Goal: Task Accomplishment & Management: Use online tool/utility

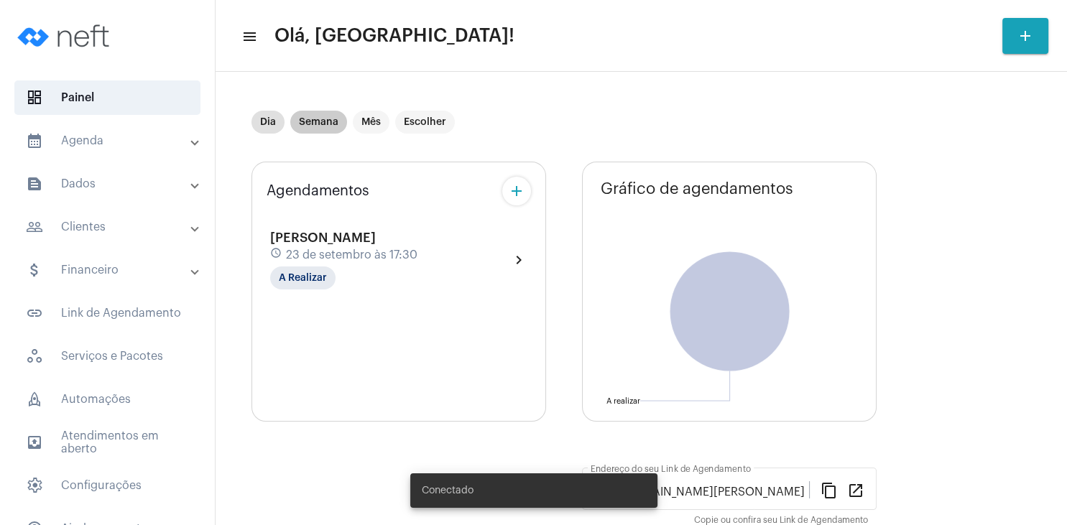
click at [315, 120] on mat-chip "Semana" at bounding box center [318, 122] width 57 height 23
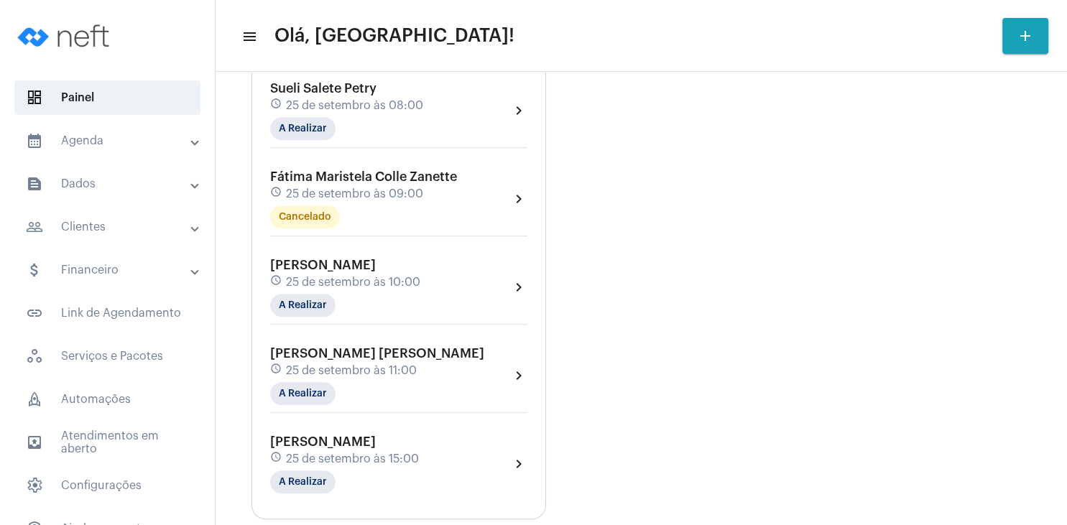
scroll to position [897, 0]
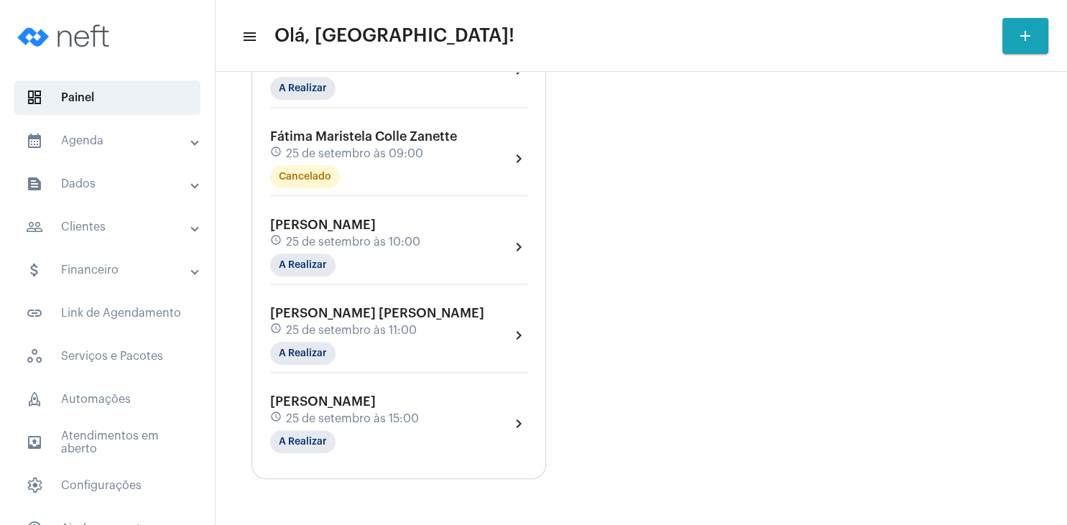
click at [370, 407] on span "[PERSON_NAME]" at bounding box center [323, 401] width 106 height 13
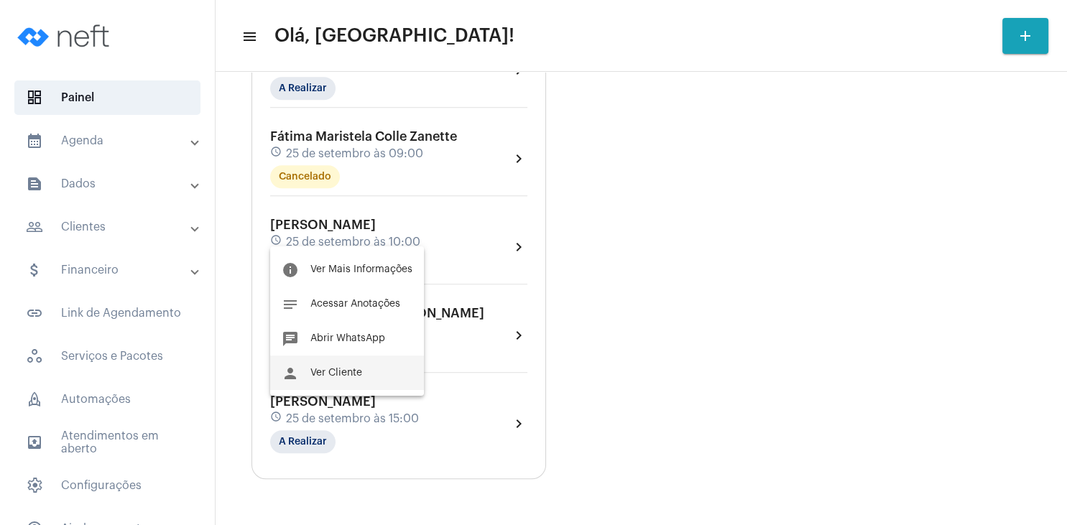
click at [346, 374] on span "Ver Cliente" at bounding box center [336, 373] width 52 height 10
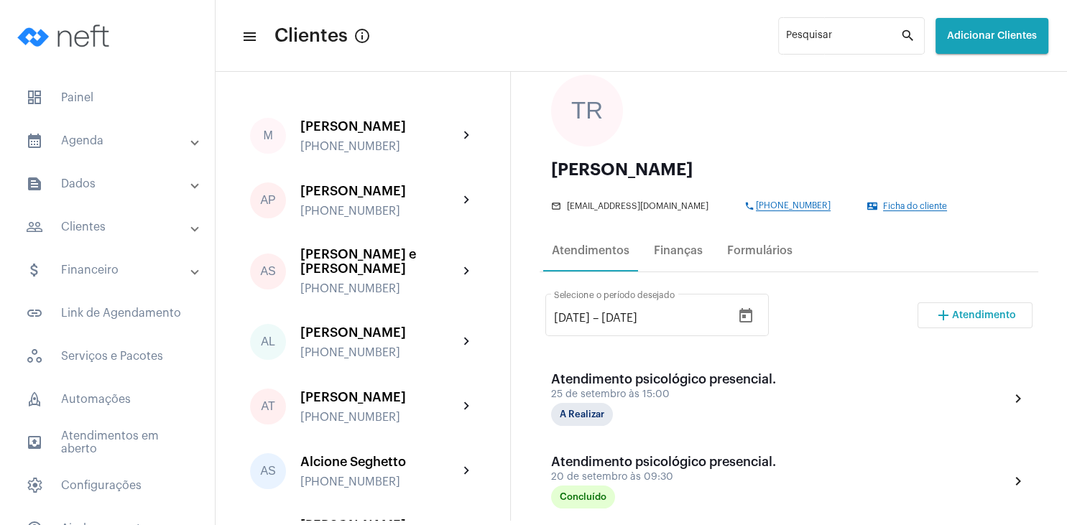
scroll to position [138, 0]
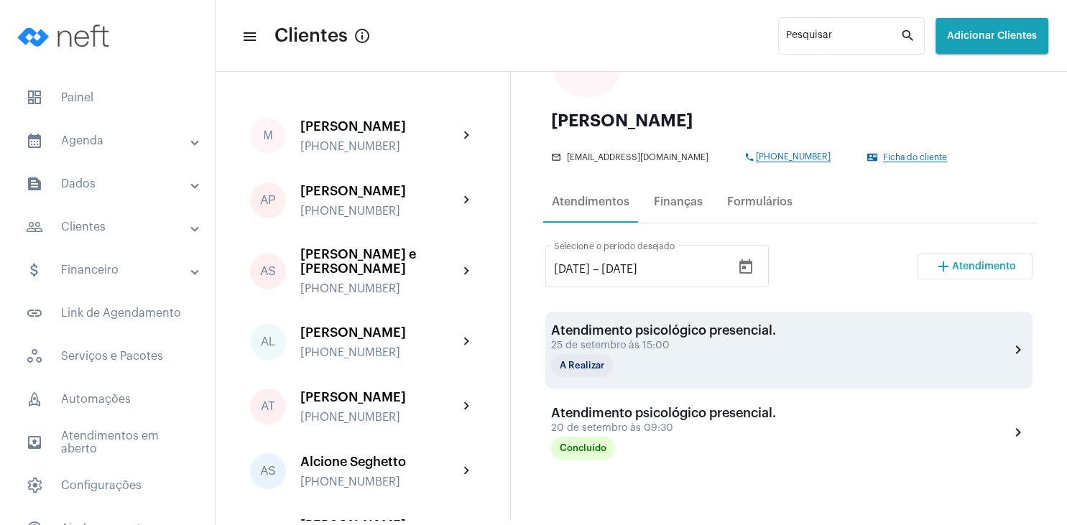
click at [724, 335] on div "Atendimento psicológico presencial." at bounding box center [663, 330] width 225 height 14
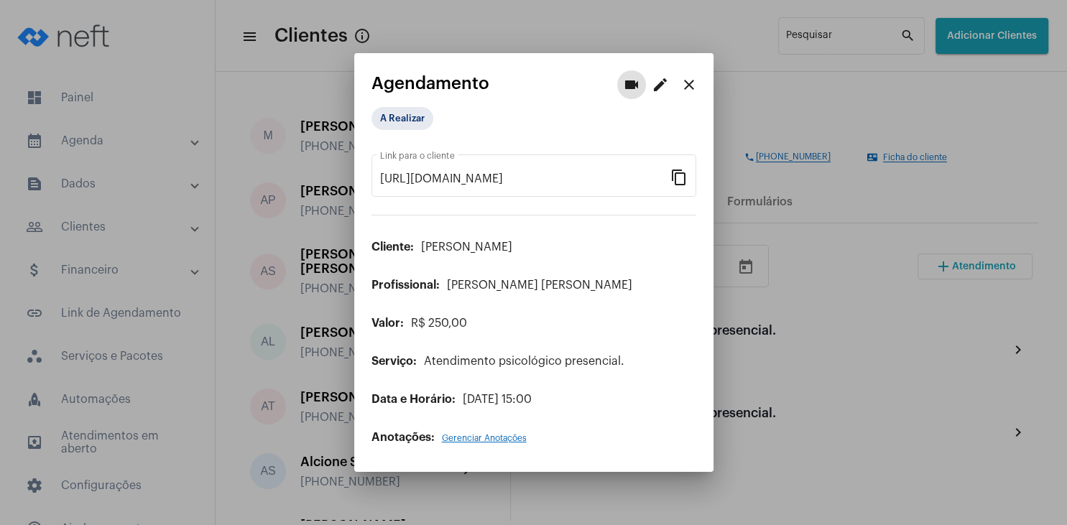
click at [661, 86] on mat-icon "edit" at bounding box center [660, 84] width 17 height 17
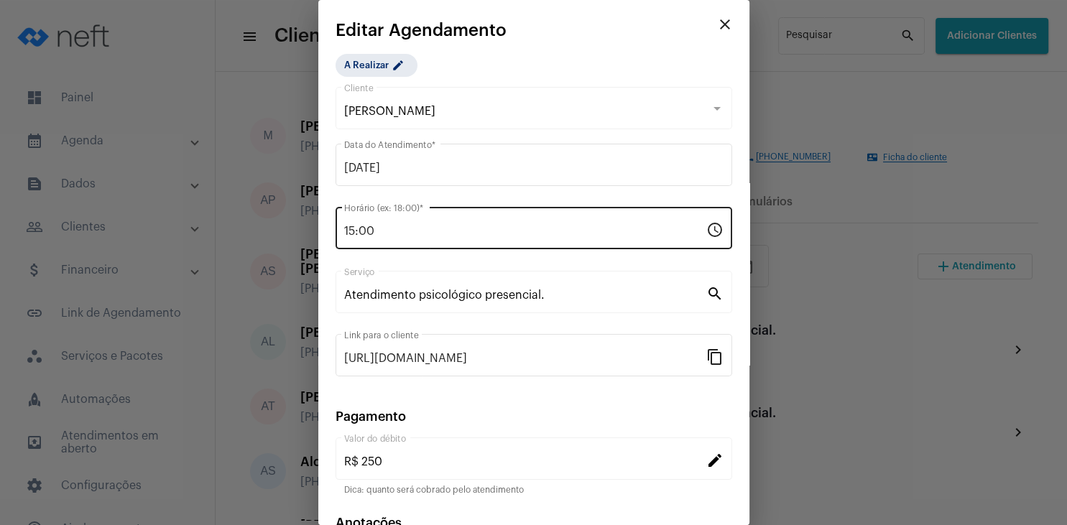
click at [392, 234] on input "15:00" at bounding box center [525, 231] width 362 height 13
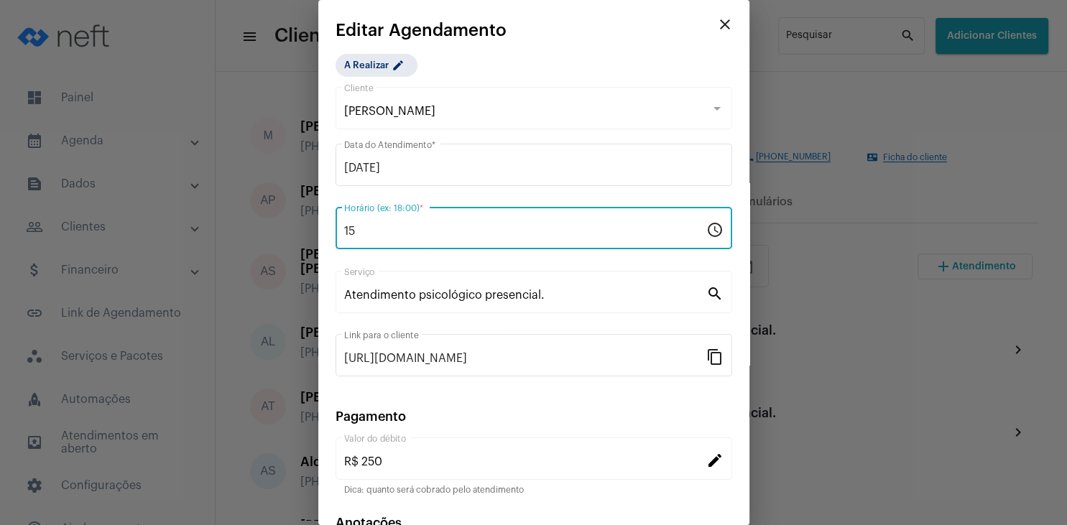
type input "1"
type input "09:00"
click at [720, 21] on mat-icon "close" at bounding box center [725, 24] width 17 height 17
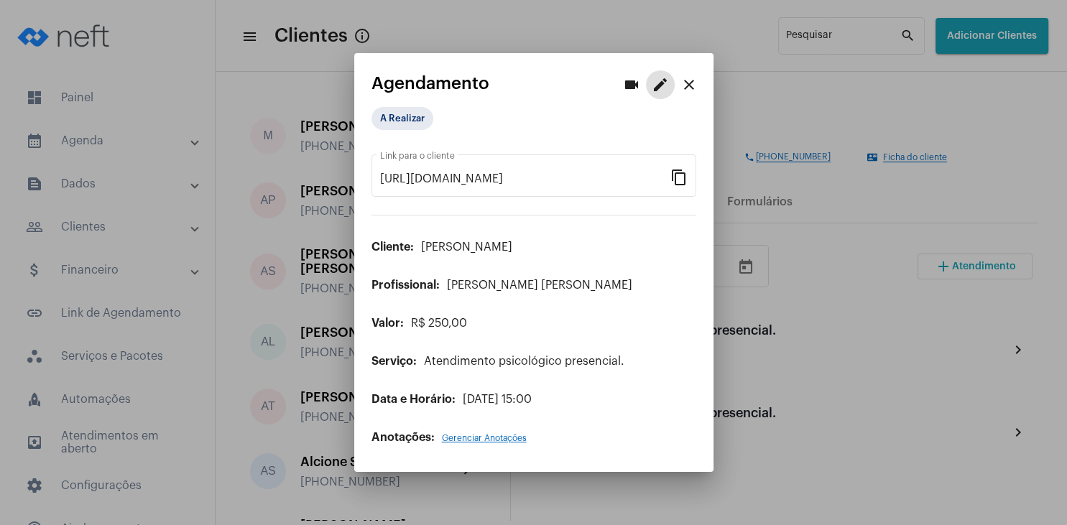
click at [684, 78] on mat-icon "close" at bounding box center [689, 84] width 17 height 17
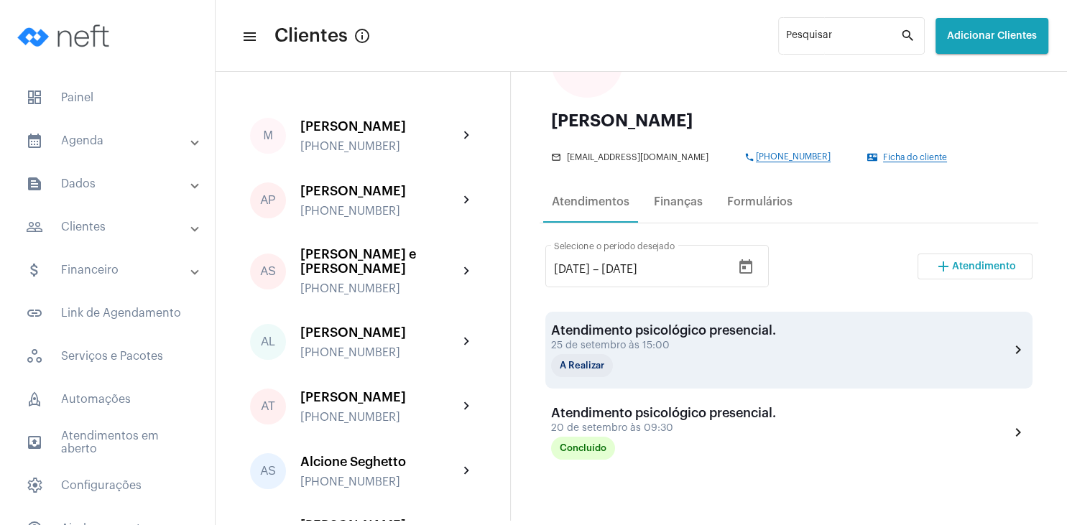
click at [670, 347] on div "25 de setembro às 15:00" at bounding box center [663, 346] width 225 height 11
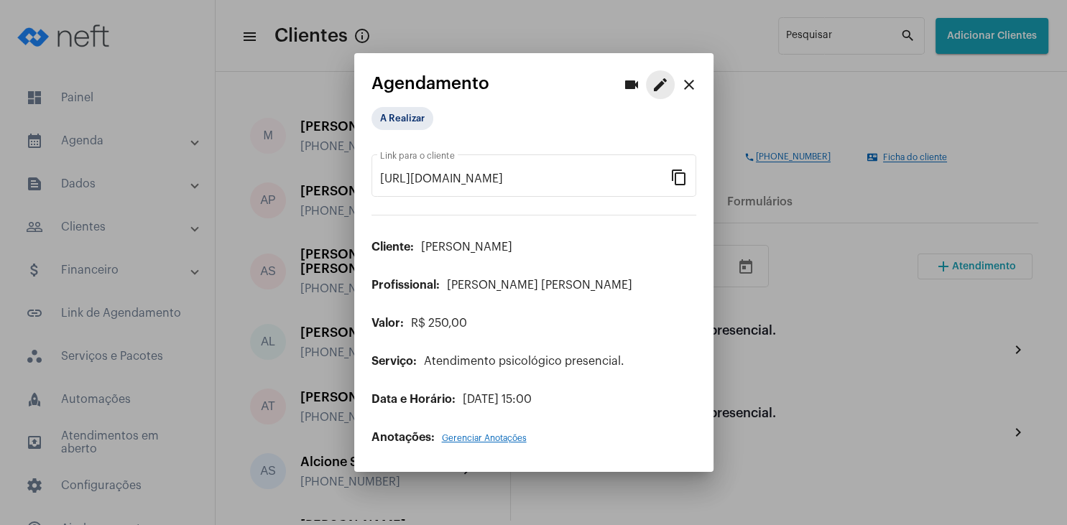
click at [662, 86] on mat-icon "edit" at bounding box center [660, 84] width 17 height 17
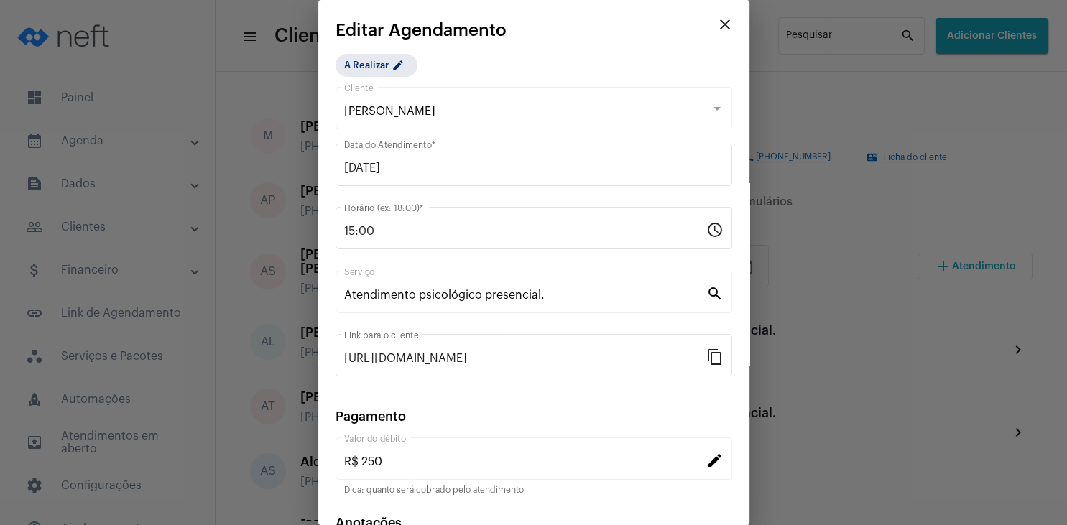
scroll to position [93, 0]
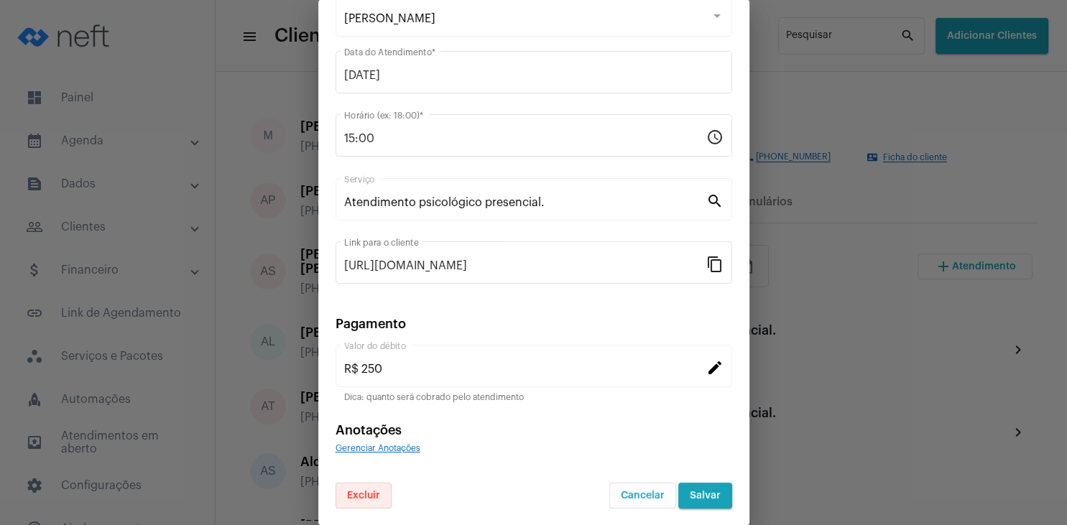
click at [368, 496] on span "Excluir" at bounding box center [363, 496] width 33 height 10
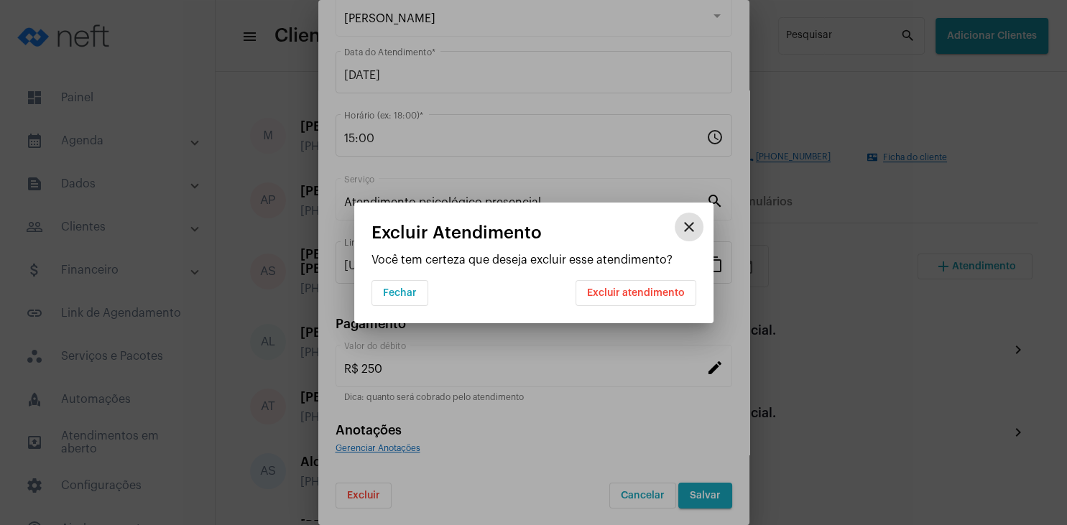
click at [624, 292] on span "Excluir atendimento" at bounding box center [636, 293] width 98 height 10
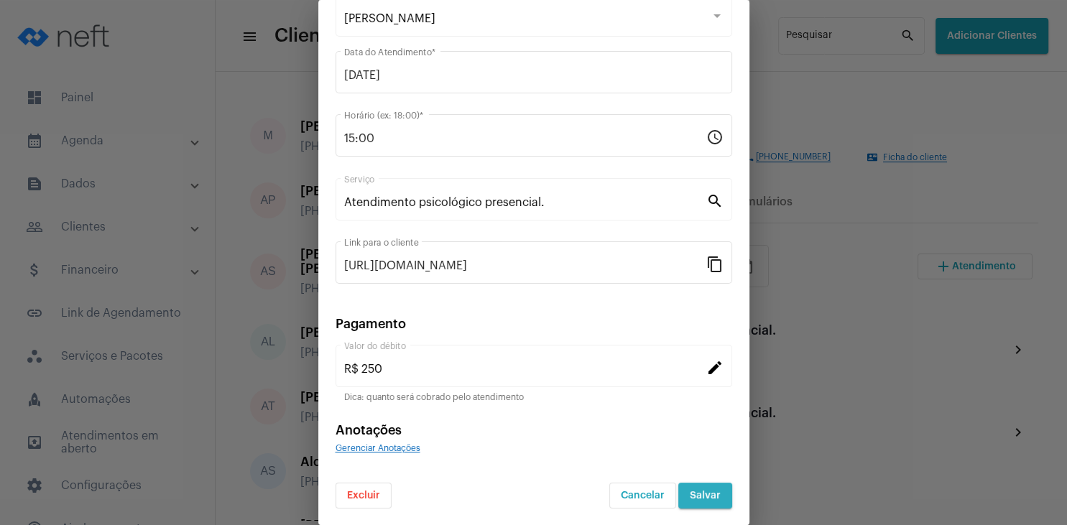
click at [709, 495] on span "Salvar" at bounding box center [705, 496] width 31 height 10
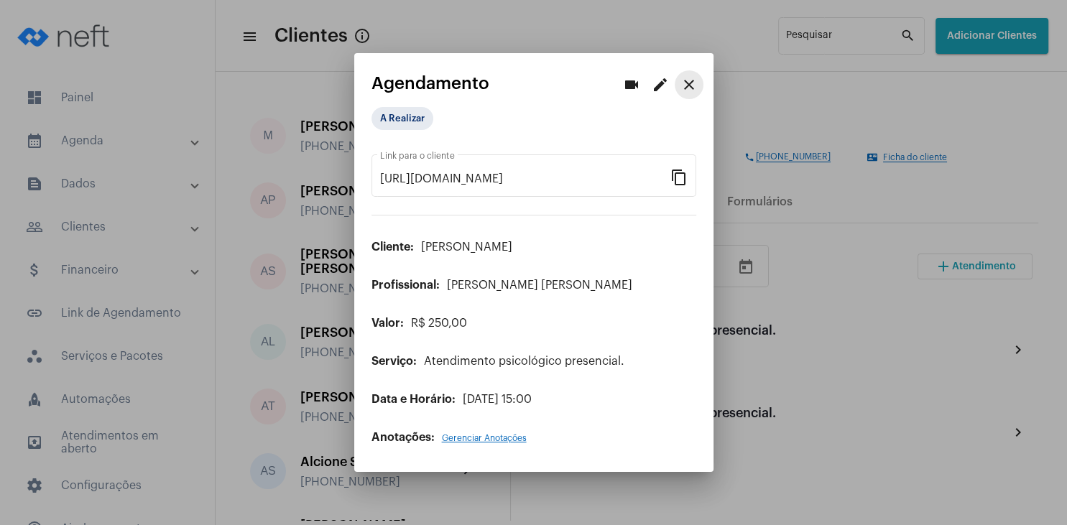
click at [685, 85] on mat-icon "close" at bounding box center [689, 84] width 17 height 17
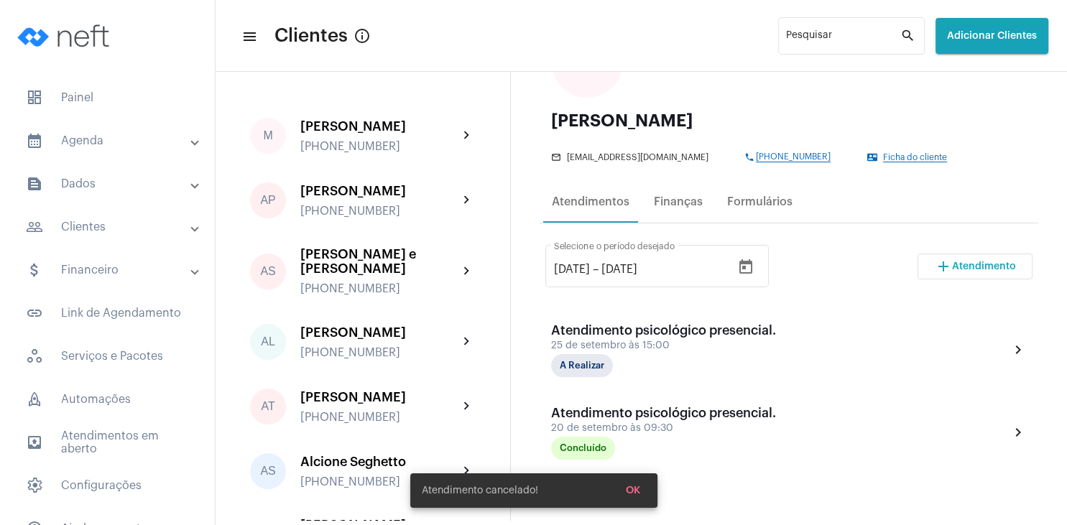
click at [633, 489] on span "OK" at bounding box center [633, 491] width 14 height 10
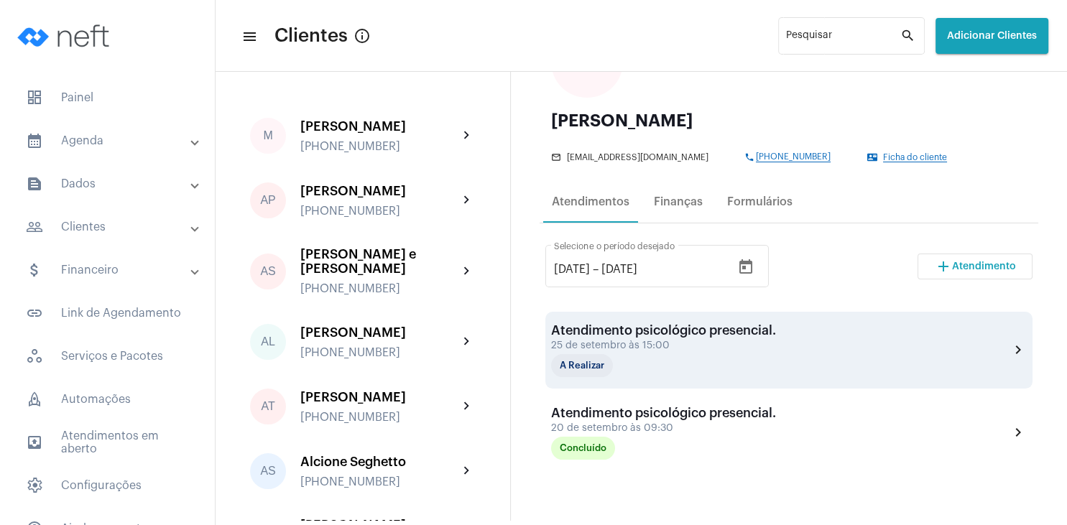
click at [625, 352] on div "Atendimento psicológico presencial. 25 de setembro às 15:00 A Realizar" at bounding box center [663, 350] width 225 height 54
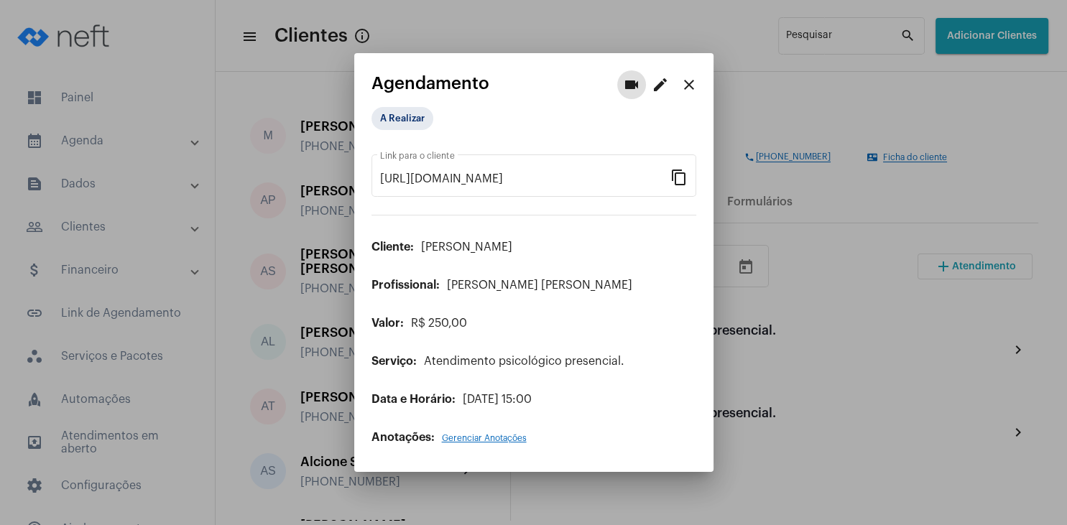
click at [660, 85] on mat-icon "edit" at bounding box center [660, 84] width 17 height 17
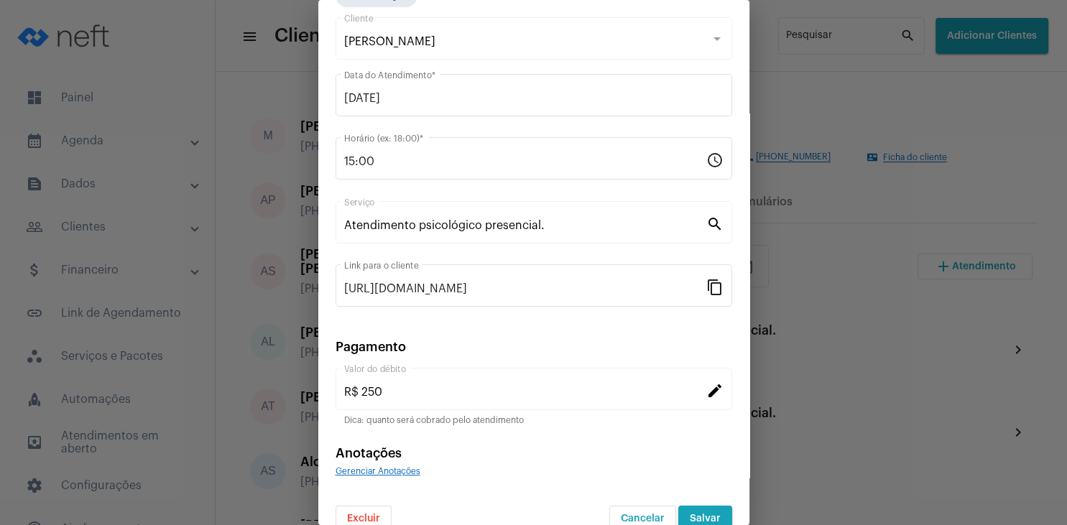
scroll to position [93, 0]
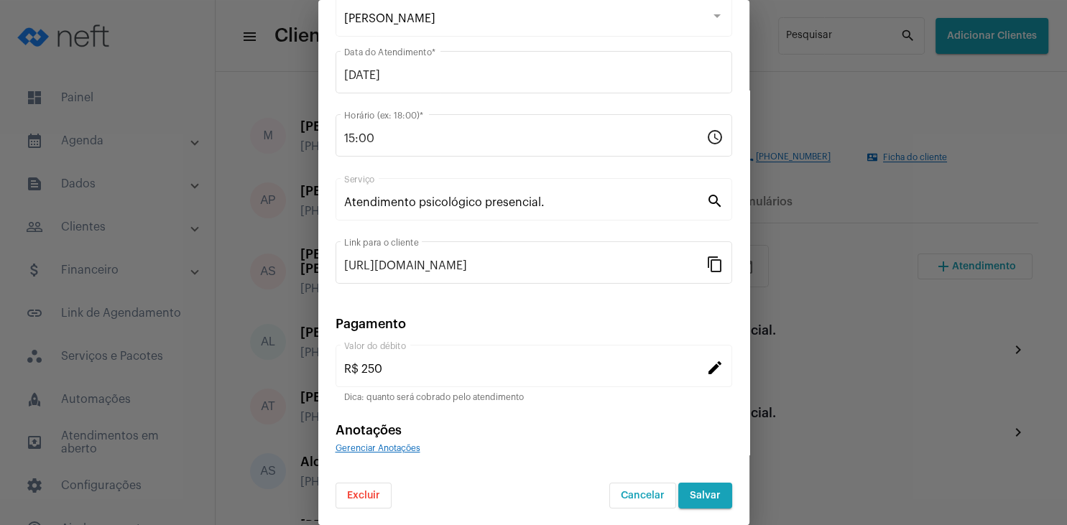
click at [361, 499] on span "Excluir" at bounding box center [363, 496] width 33 height 10
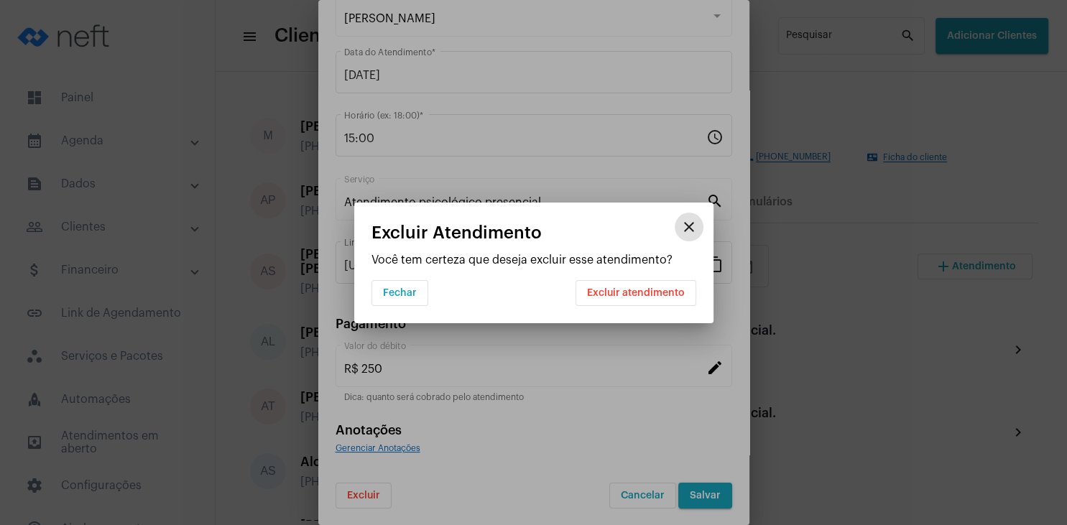
click at [634, 293] on span "Excluir atendimento" at bounding box center [636, 293] width 98 height 10
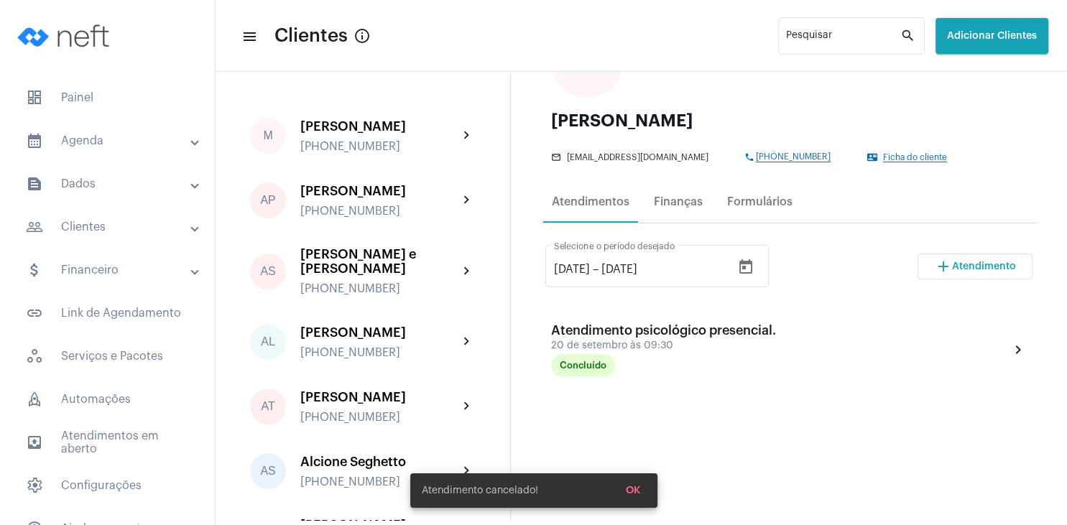
click at [982, 267] on span "Atendimento" at bounding box center [984, 267] width 64 height 10
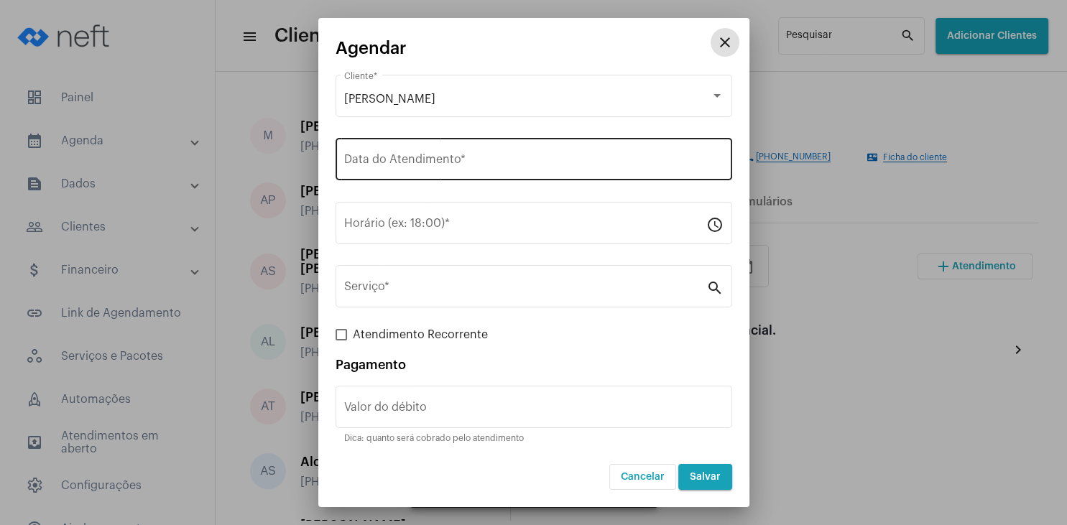
click at [445, 158] on input "Data do Atendimento *" at bounding box center [533, 162] width 379 height 13
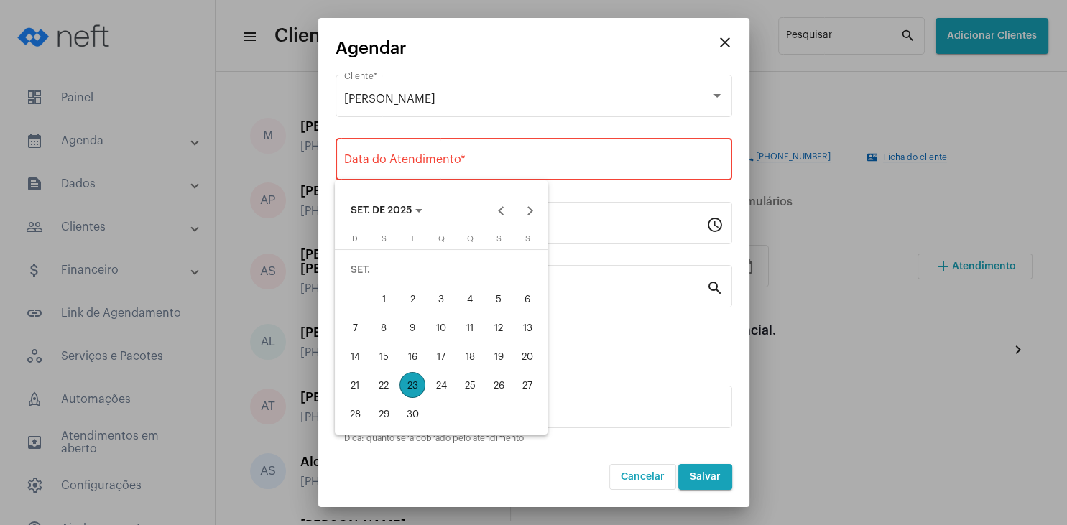
click at [470, 387] on div "25" at bounding box center [470, 385] width 26 height 26
type input "[DATE]"
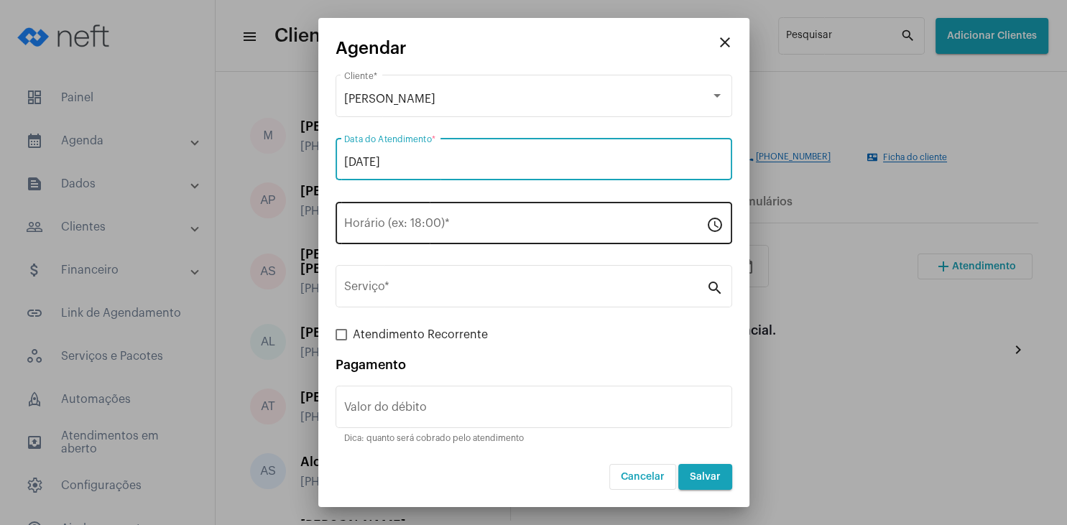
click at [413, 229] on input "Horário (ex: 18:00) *" at bounding box center [525, 226] width 362 height 13
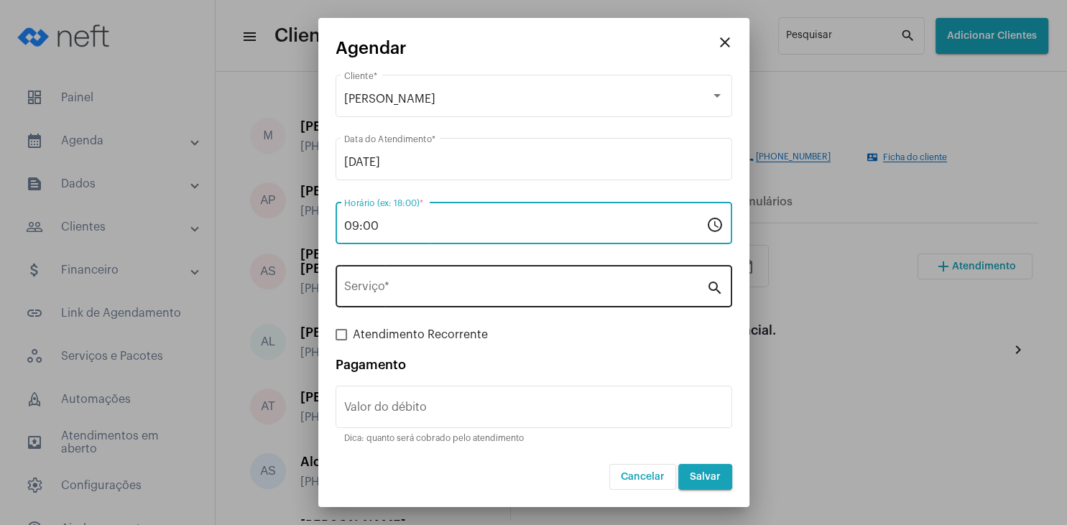
type input "09:00"
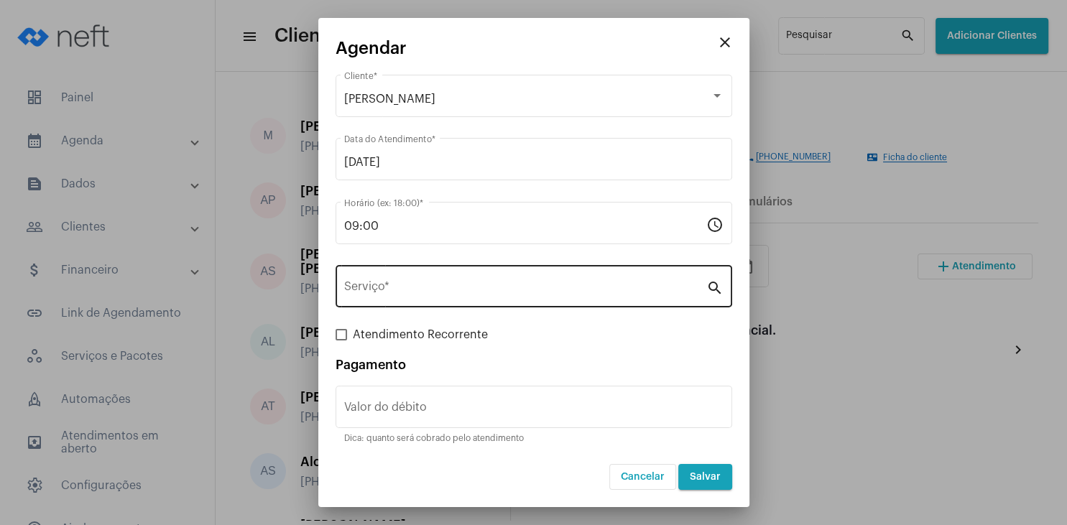
click at [404, 283] on div "Serviço *" at bounding box center [525, 284] width 362 height 45
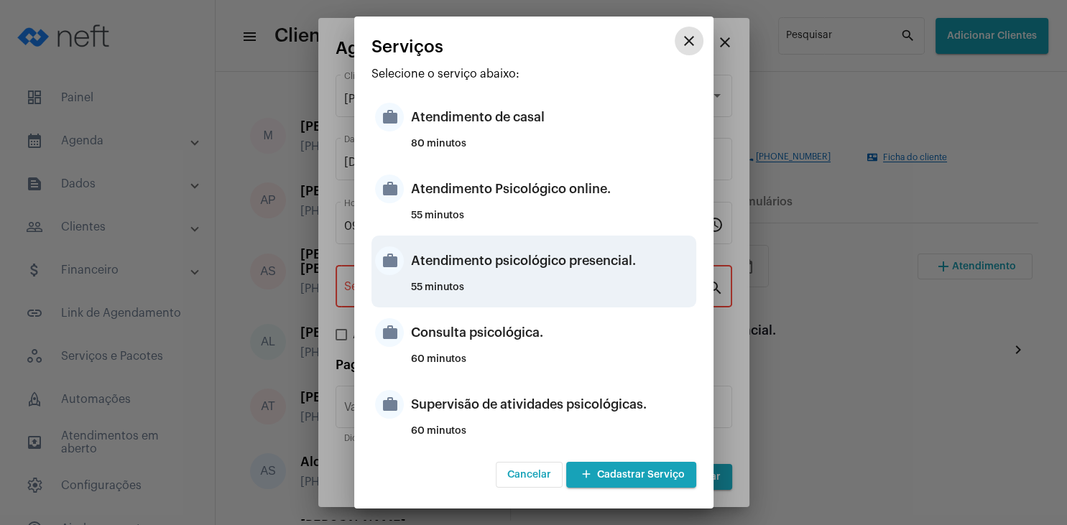
click at [556, 275] on div "Atendimento psicológico presencial." at bounding box center [552, 260] width 282 height 43
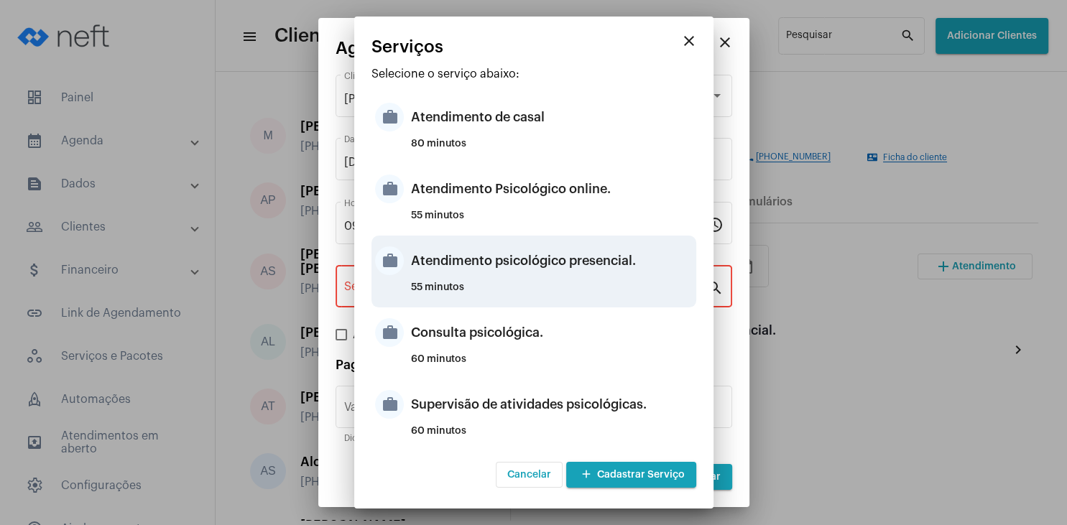
type input "Atendimento psicológico presencial."
type input "R$ 250"
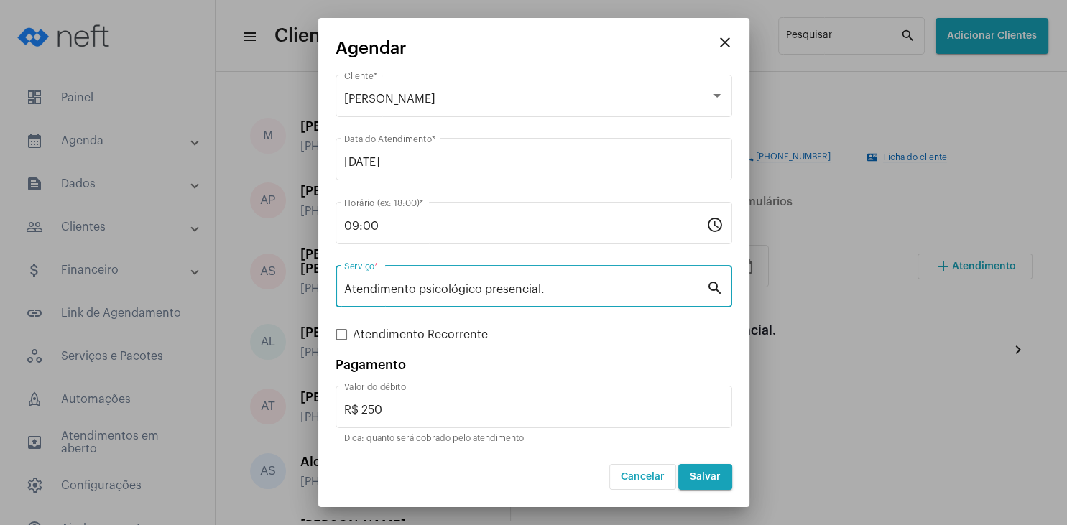
click at [694, 482] on span "Salvar" at bounding box center [705, 477] width 31 height 10
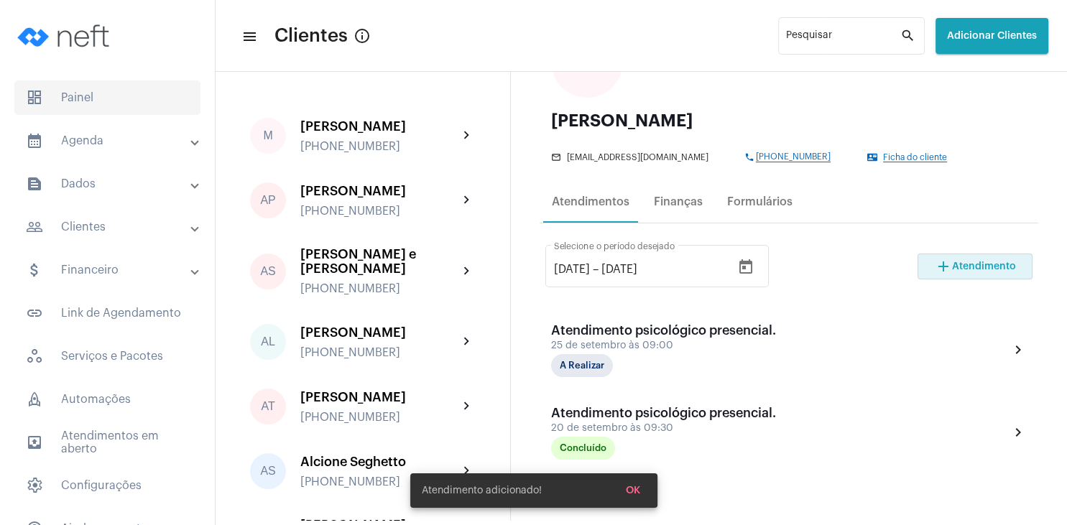
click at [116, 93] on span "dashboard Painel" at bounding box center [107, 97] width 186 height 34
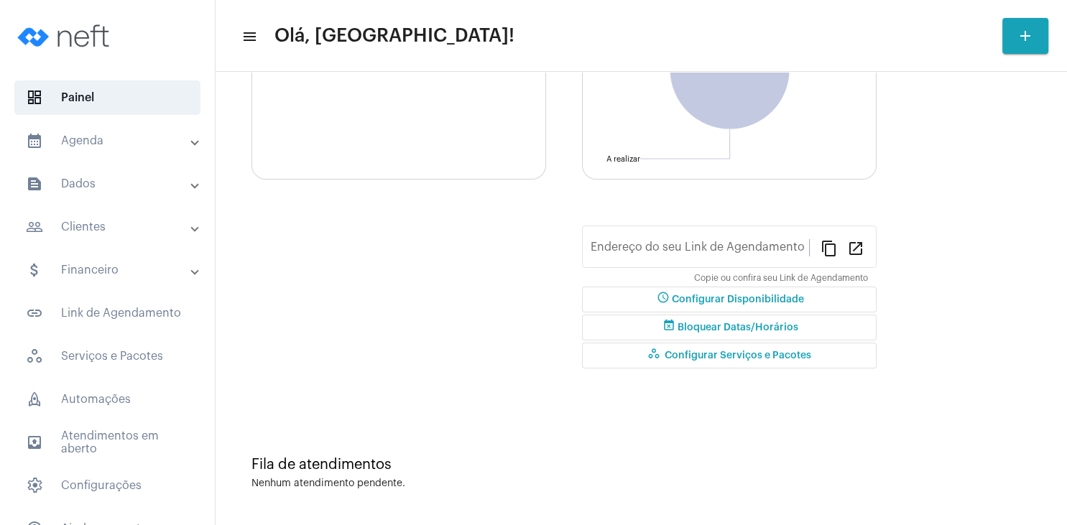
type input "[URL][DOMAIN_NAME][PERSON_NAME]"
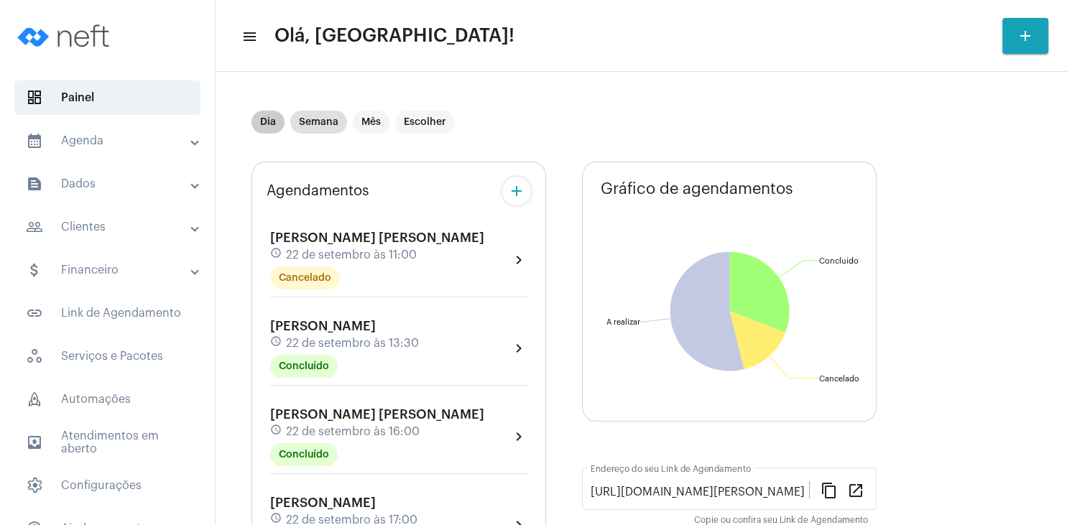
click at [261, 124] on mat-chip "Dia" at bounding box center [268, 122] width 33 height 23
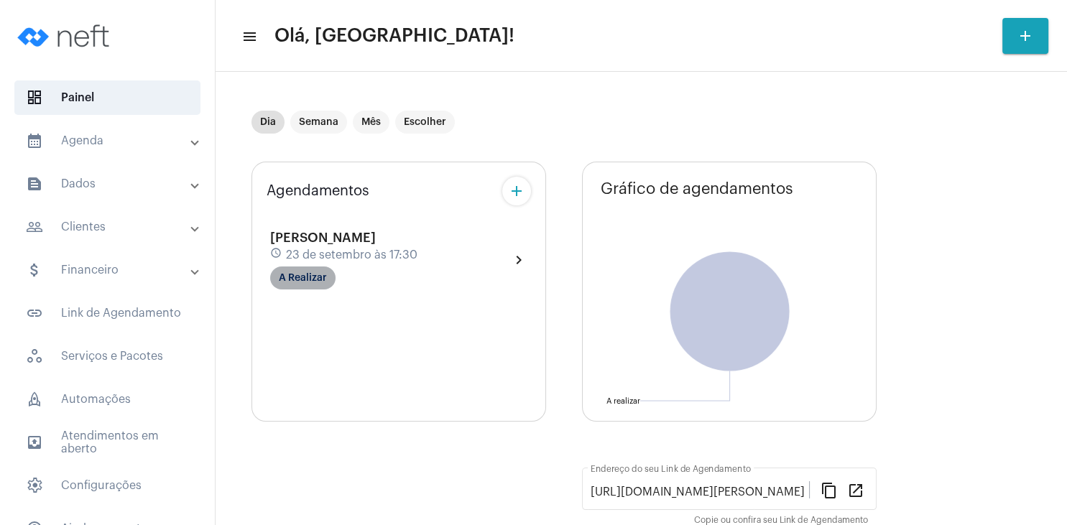
click at [319, 286] on mat-chip "A Realizar" at bounding box center [302, 278] width 65 height 23
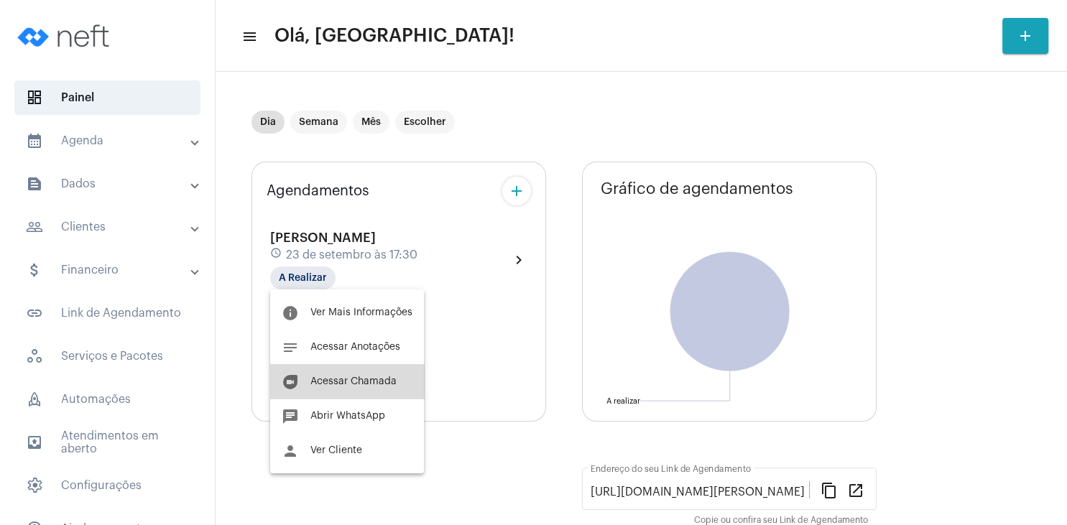
click at [372, 384] on span "Acessar Chamada" at bounding box center [353, 382] width 86 height 10
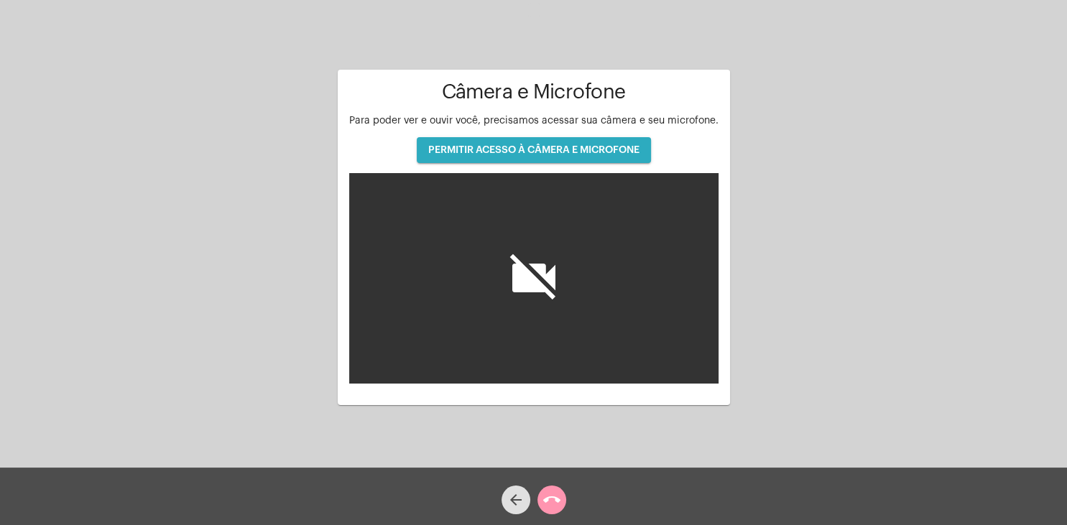
click at [469, 148] on span "PERMITIR ACESSO À CÂMERA E MICROFONE" at bounding box center [533, 150] width 211 height 10
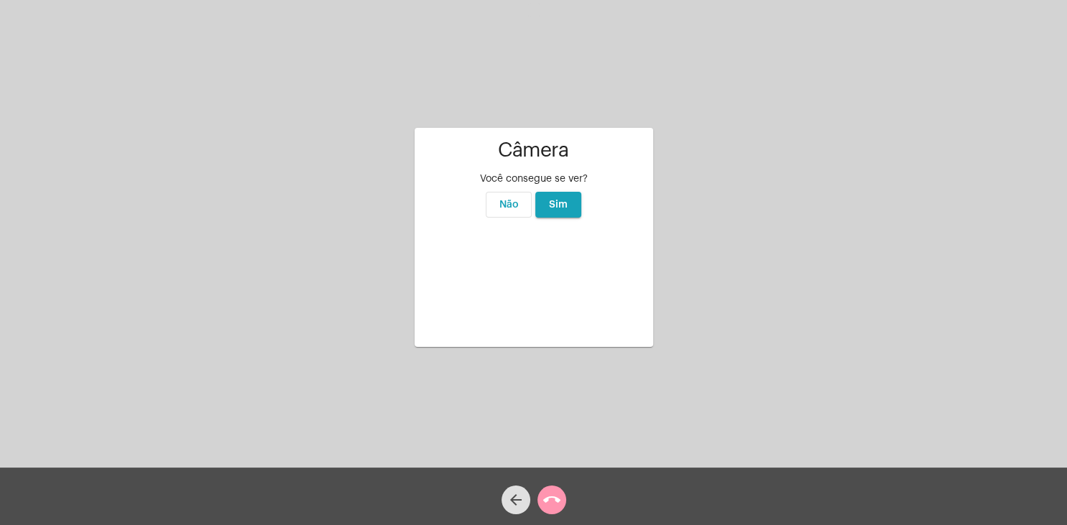
click at [563, 192] on button "Sim" at bounding box center [558, 205] width 46 height 26
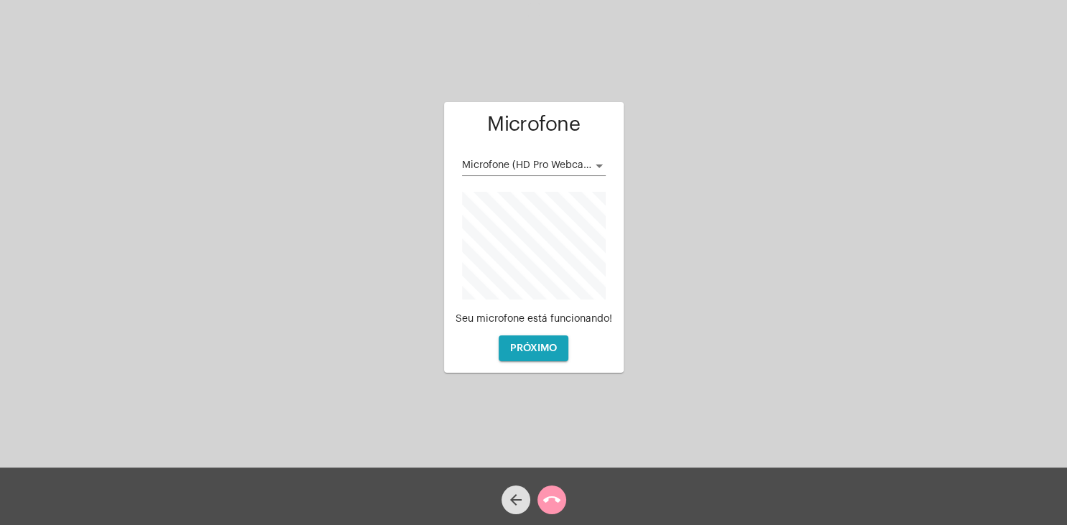
click at [585, 160] on div "Microfone (HD Pro Webcam C920)" at bounding box center [534, 162] width 144 height 28
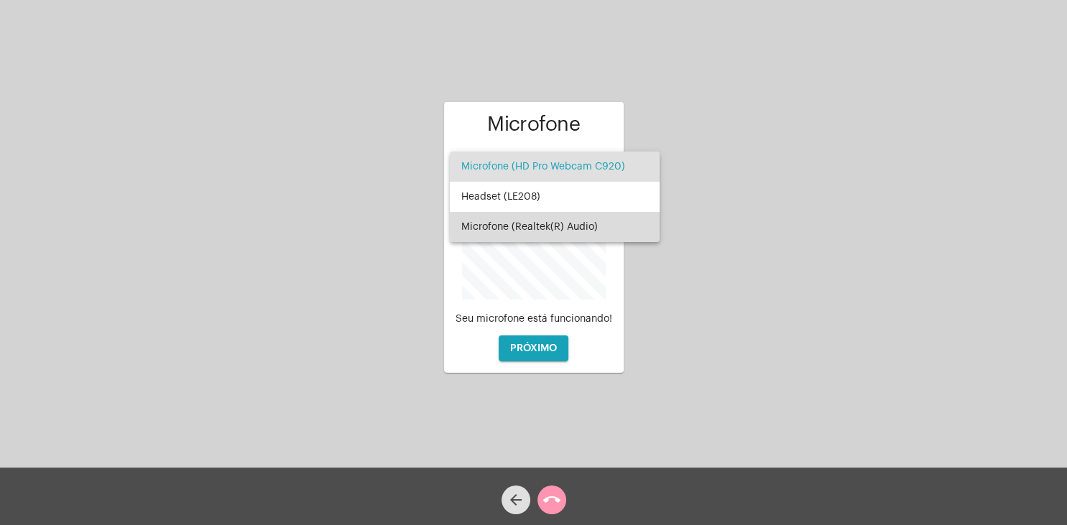
click at [562, 225] on span "Microfone (Realtek(R) Audio)" at bounding box center [554, 227] width 187 height 30
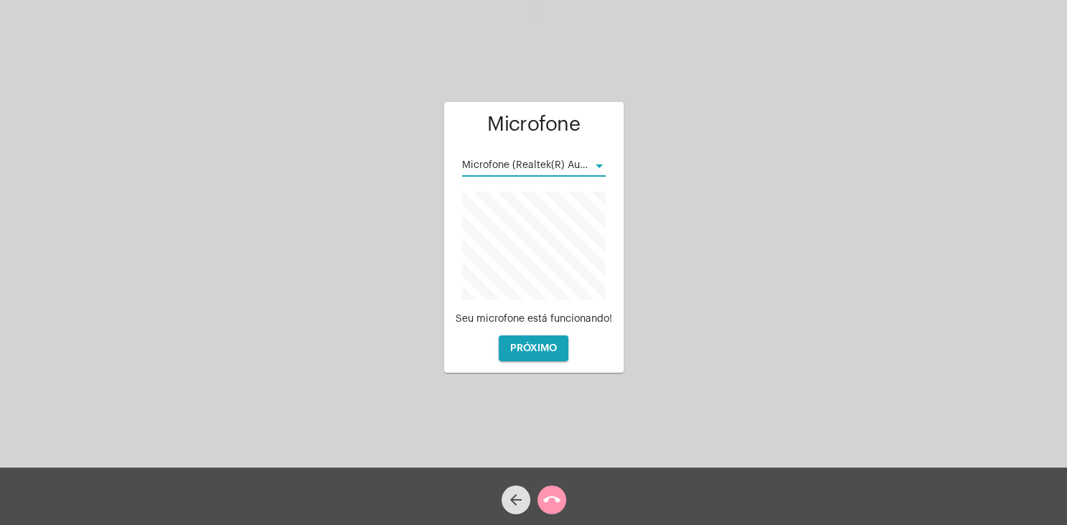
click at [540, 352] on span "PRÓXIMO" at bounding box center [533, 349] width 47 height 10
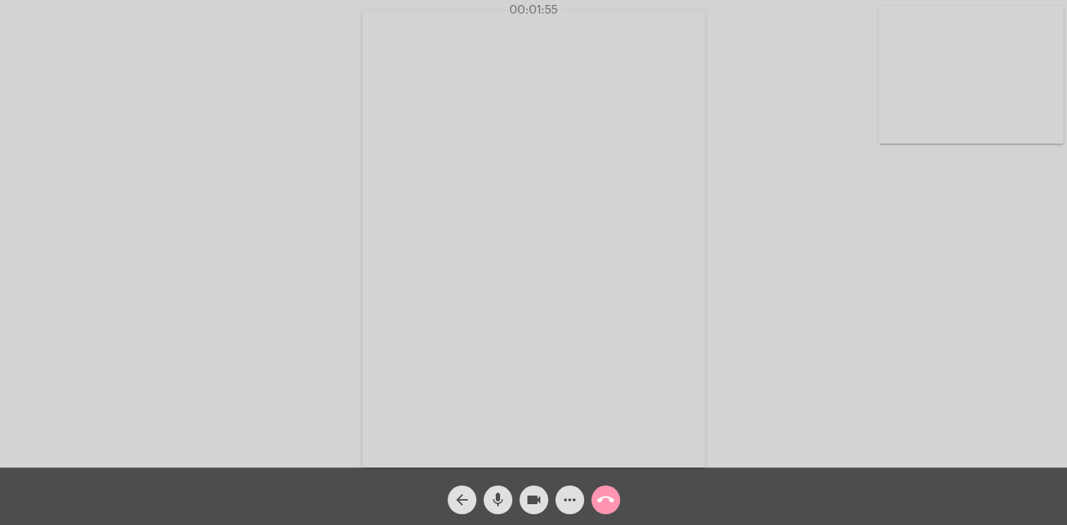
click at [918, 293] on div "Acessando Câmera e Microfone..." at bounding box center [533, 238] width 1064 height 468
click at [916, 293] on div "Acessando Câmera e Microfone..." at bounding box center [533, 238] width 1064 height 468
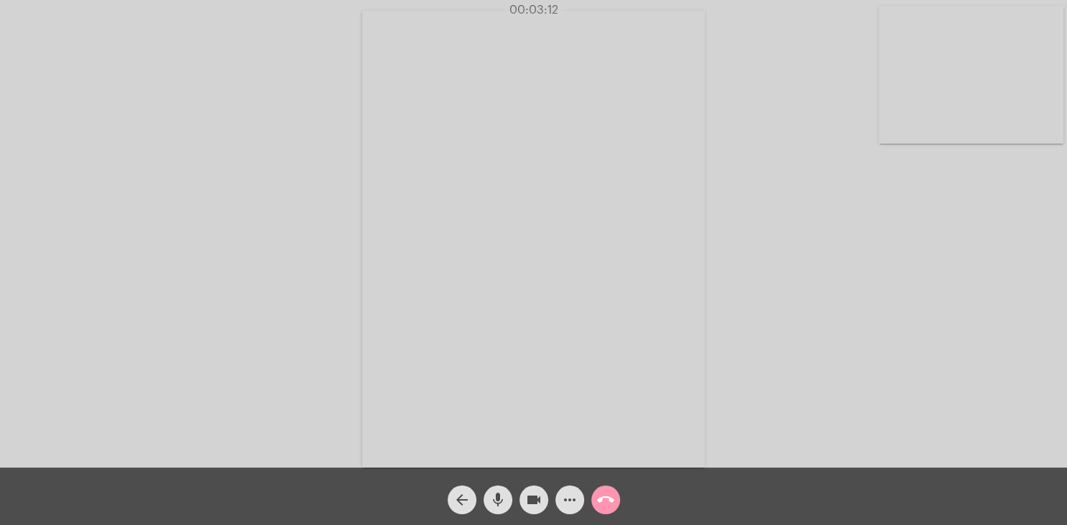
click at [916, 293] on div "Acessando Câmera e Microfone..." at bounding box center [533, 238] width 1064 height 468
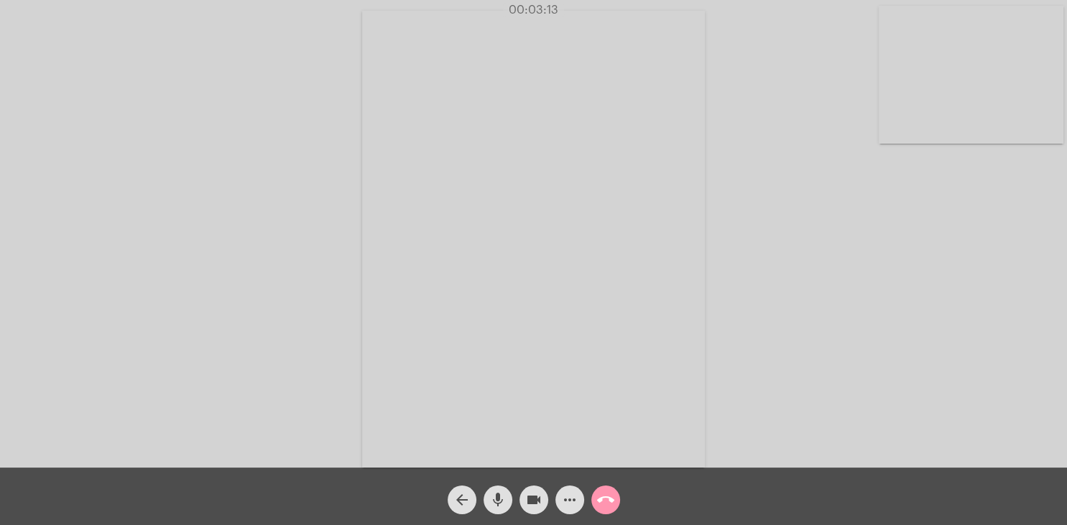
click at [914, 293] on div "Acessando Câmera e Microfone..." at bounding box center [533, 238] width 1064 height 468
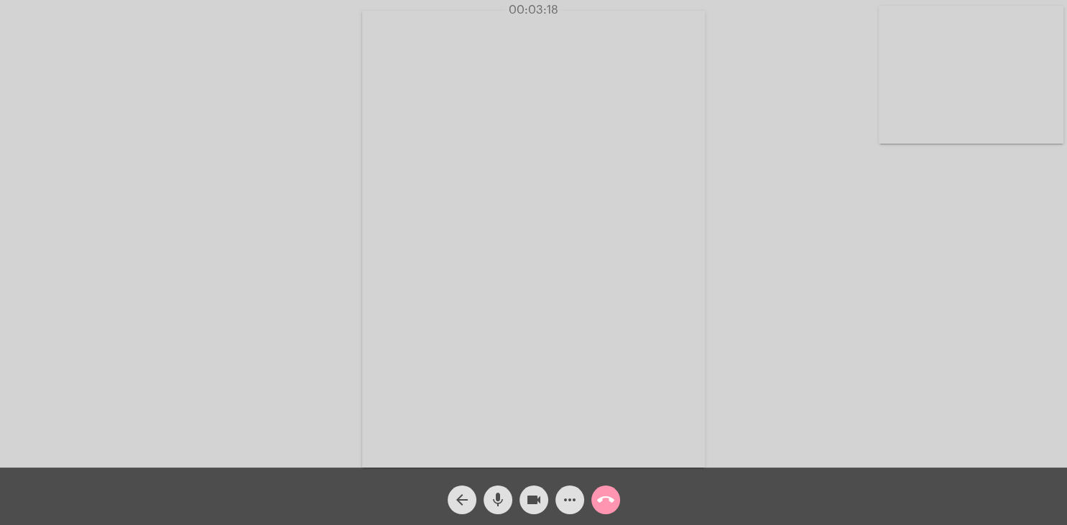
click at [916, 293] on div "Acessando Câmera e Microfone..." at bounding box center [533, 238] width 1064 height 468
click at [920, 293] on div "Acessando Câmera e Microfone..." at bounding box center [533, 238] width 1064 height 468
click at [917, 292] on div "Acessando Câmera e Microfone..." at bounding box center [533, 238] width 1064 height 468
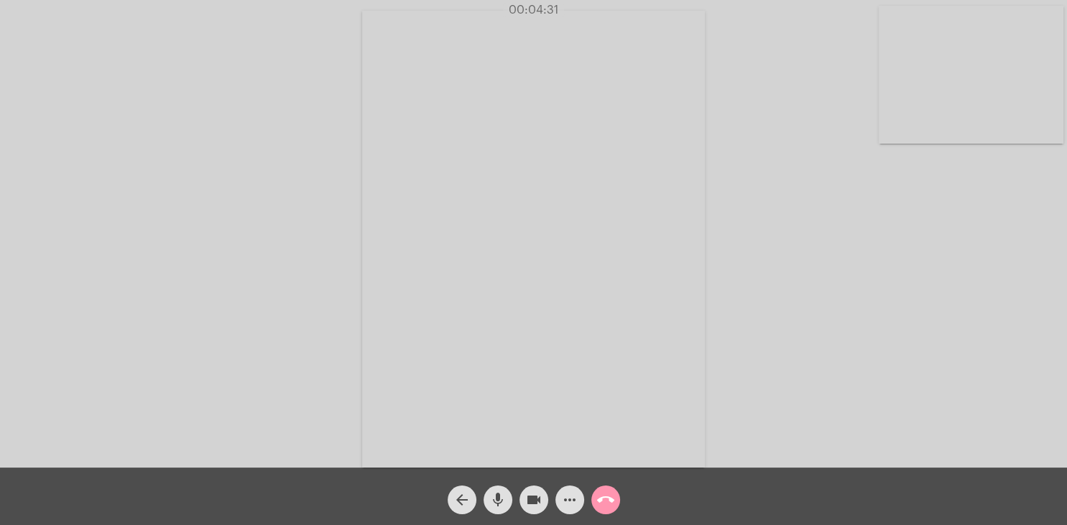
click at [914, 292] on div "Acessando Câmera e Microfone..." at bounding box center [533, 238] width 1064 height 468
click at [910, 292] on div "Acessando Câmera e Microfone..." at bounding box center [533, 238] width 1064 height 468
click at [913, 293] on div "Acessando Câmera e Microfone..." at bounding box center [533, 238] width 1064 height 468
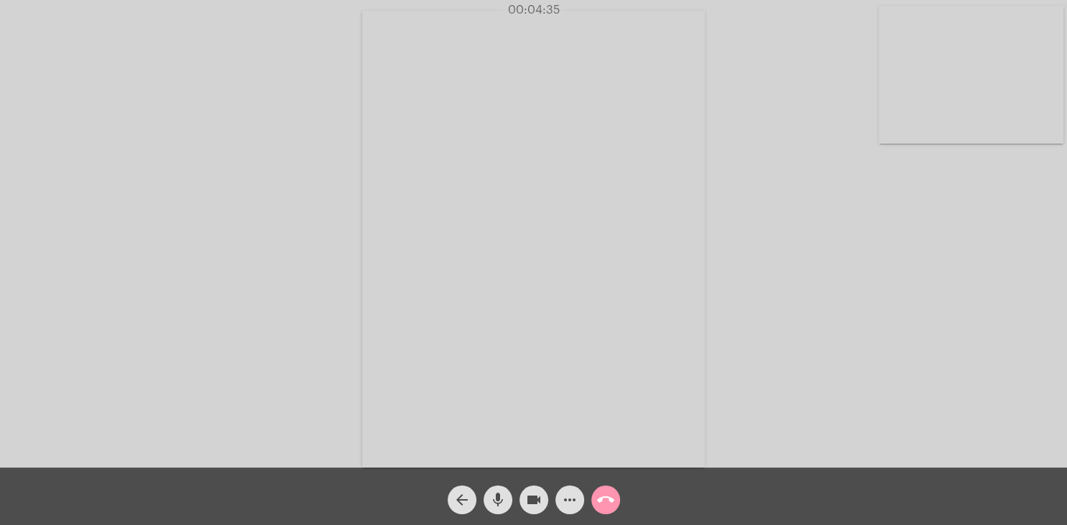
click at [913, 293] on div "Acessando Câmera e Microfone..." at bounding box center [533, 238] width 1064 height 468
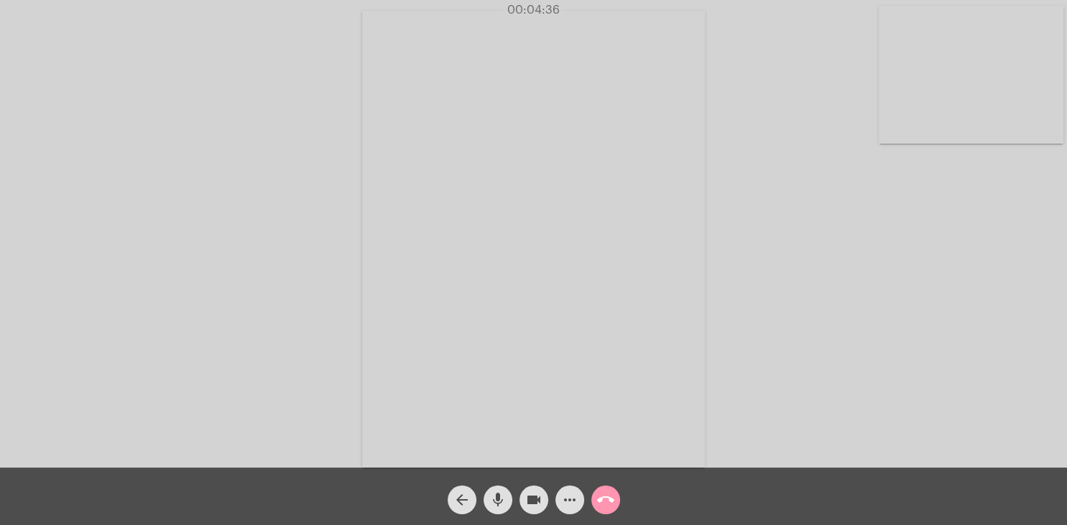
click at [913, 293] on div "Acessando Câmera e Microfone..." at bounding box center [533, 238] width 1064 height 468
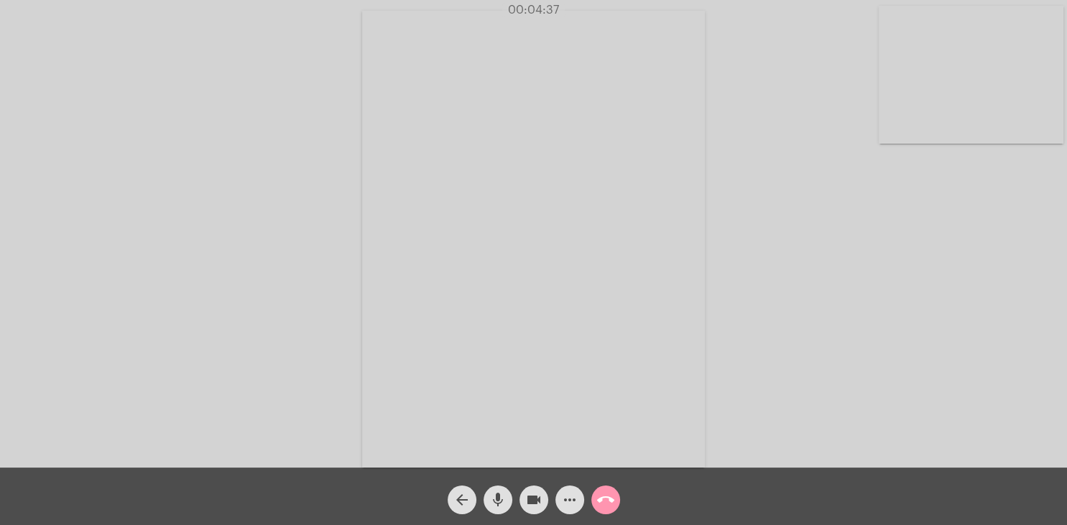
click at [915, 293] on div "Acessando Câmera e Microfone..." at bounding box center [533, 238] width 1064 height 468
click at [916, 293] on div "Acessando Câmera e Microfone..." at bounding box center [533, 238] width 1064 height 468
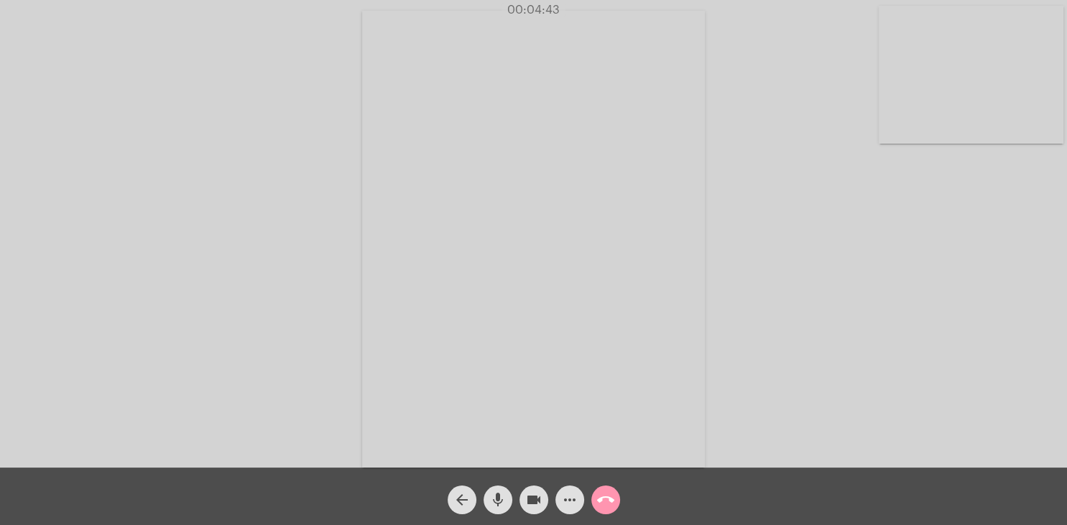
click at [916, 293] on div "Acessando Câmera e Microfone..." at bounding box center [533, 238] width 1064 height 468
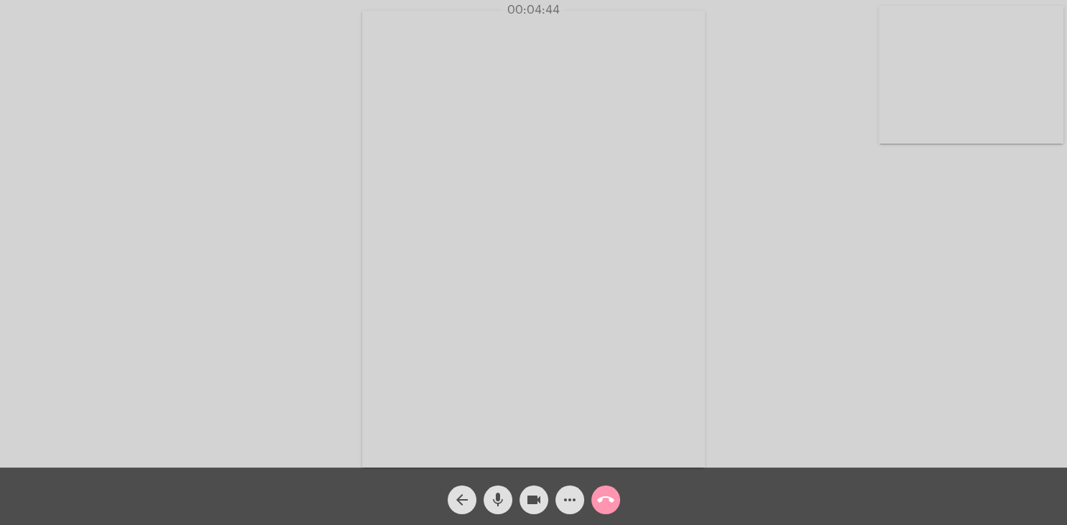
click at [916, 293] on div "Acessando Câmera e Microfone..." at bounding box center [533, 238] width 1064 height 468
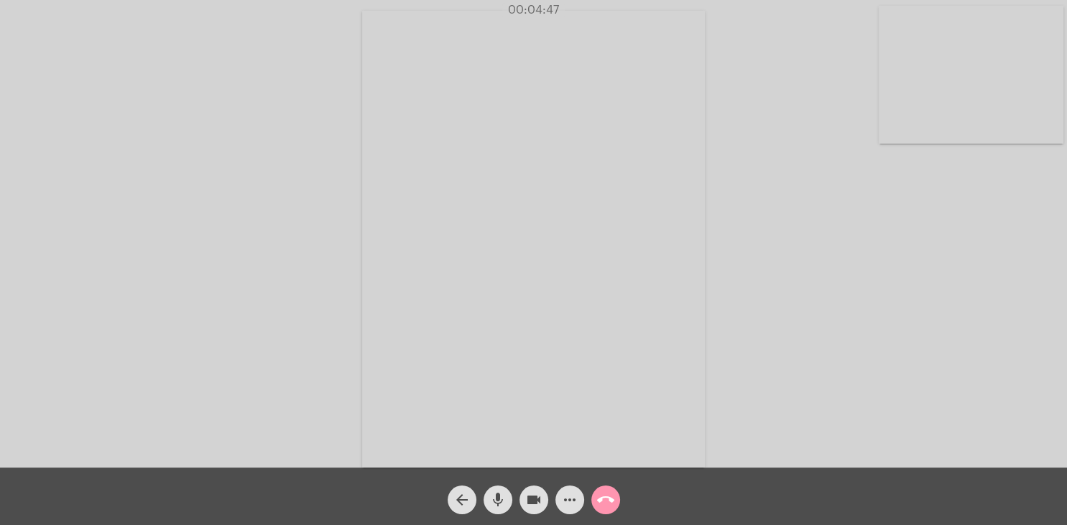
click at [918, 293] on div "Acessando Câmera e Microfone..." at bounding box center [533, 238] width 1064 height 468
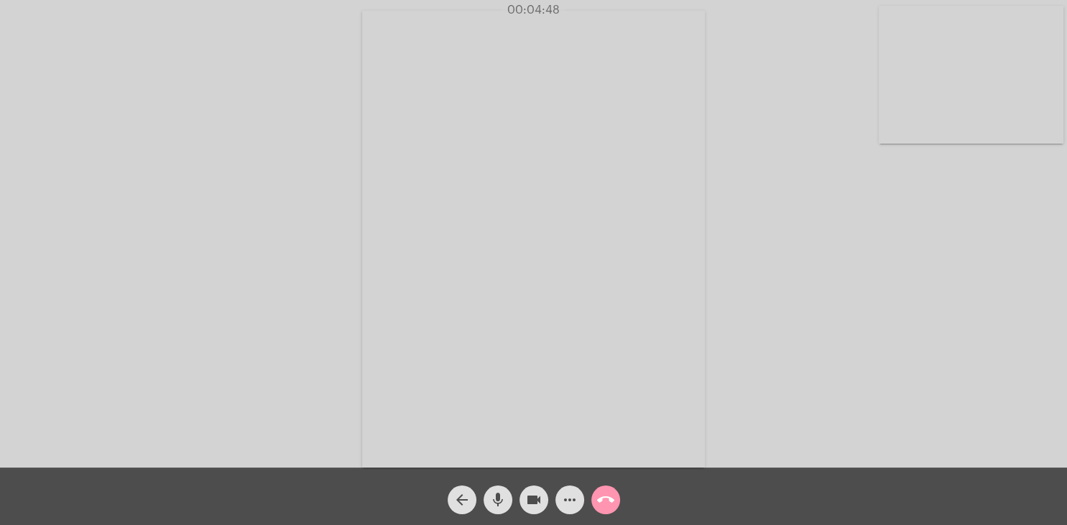
click at [918, 293] on div "Acessando Câmera e Microfone..." at bounding box center [533, 238] width 1064 height 468
click at [921, 293] on div "Acessando Câmera e Microfone..." at bounding box center [533, 238] width 1064 height 468
click at [922, 293] on div "Acessando Câmera e Microfone..." at bounding box center [533, 238] width 1064 height 468
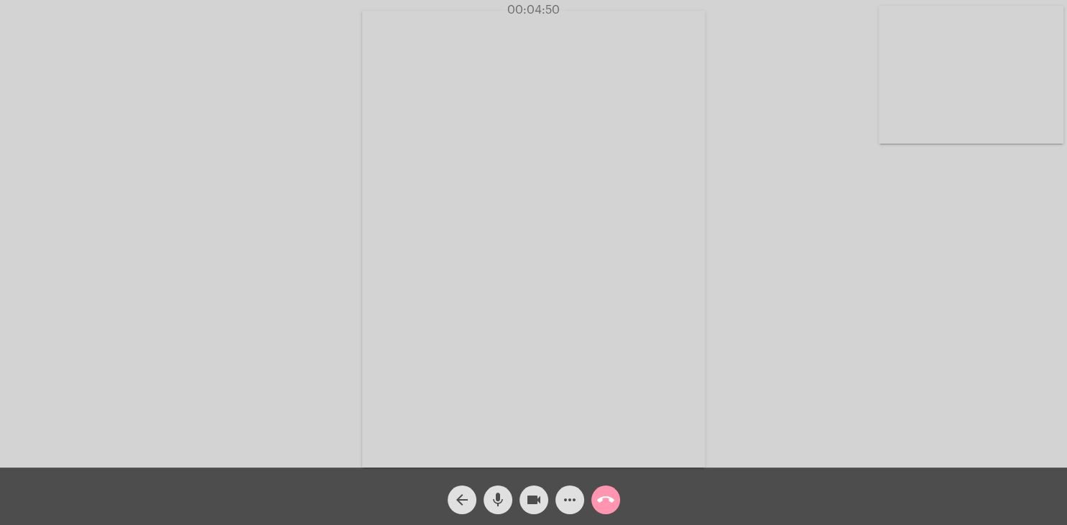
click at [922, 293] on div "Acessando Câmera e Microfone..." at bounding box center [533, 238] width 1064 height 468
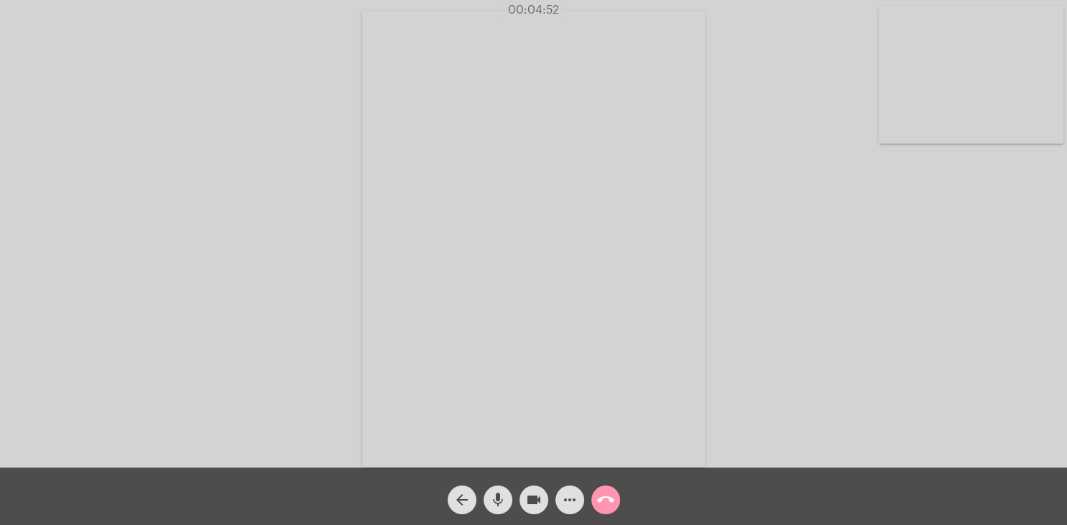
click at [922, 293] on div "Acessando Câmera e Microfone..." at bounding box center [533, 238] width 1064 height 468
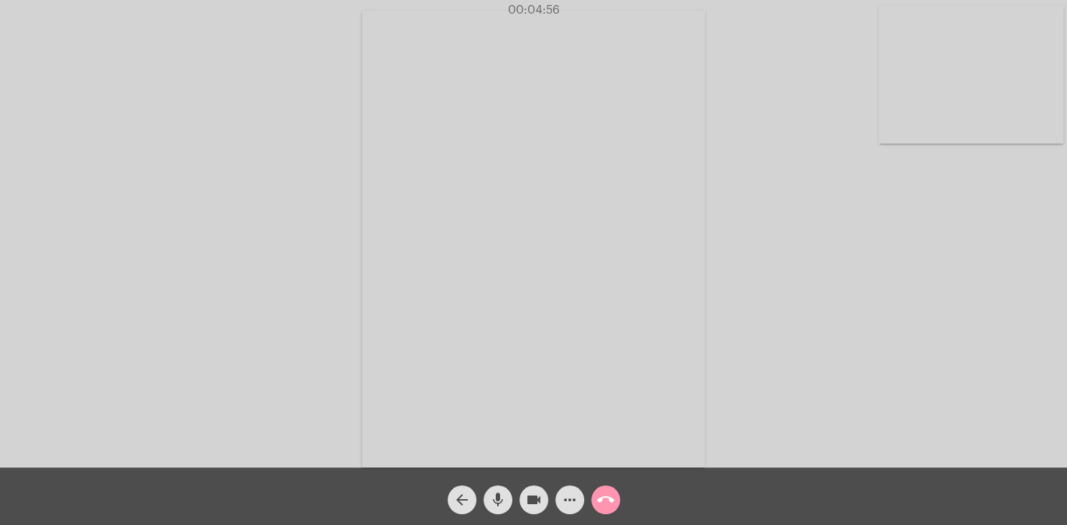
click at [922, 293] on div "Acessando Câmera e Microfone..." at bounding box center [533, 238] width 1064 height 468
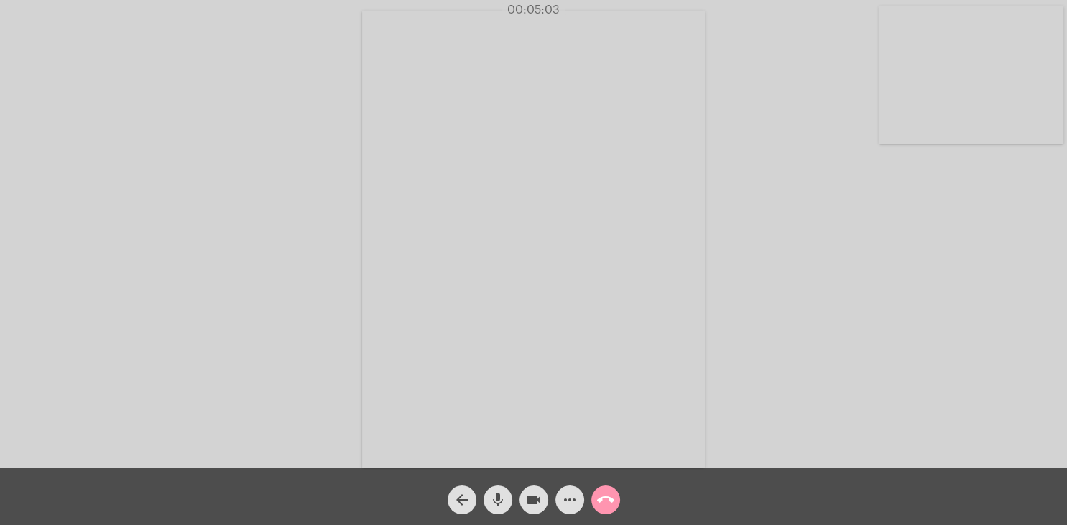
click at [922, 293] on div "Acessando Câmera e Microfone..." at bounding box center [533, 238] width 1064 height 468
click at [502, 502] on mat-icon "mic" at bounding box center [497, 500] width 17 height 17
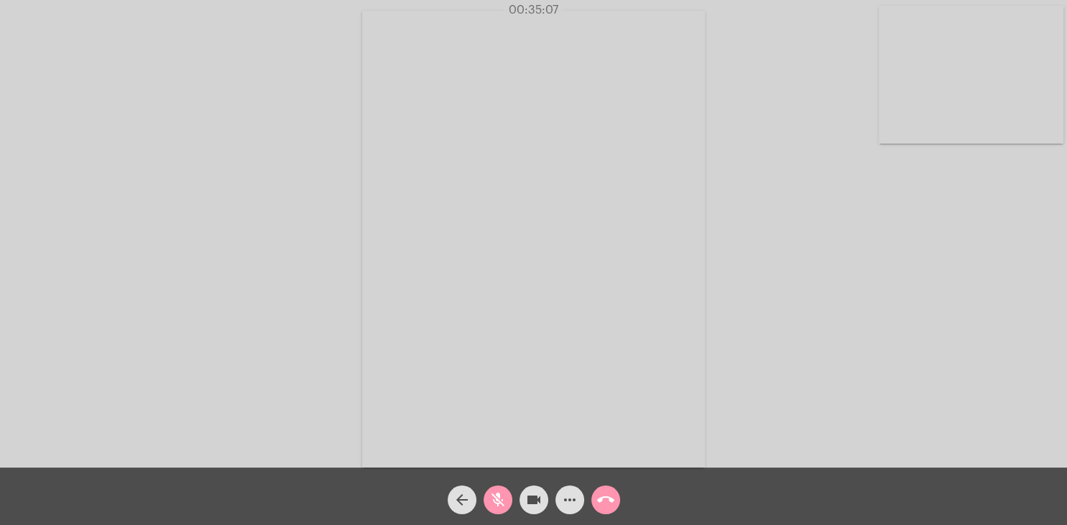
click at [502, 502] on mat-icon "mic_off" at bounding box center [497, 500] width 17 height 17
click at [650, 197] on video at bounding box center [533, 239] width 343 height 457
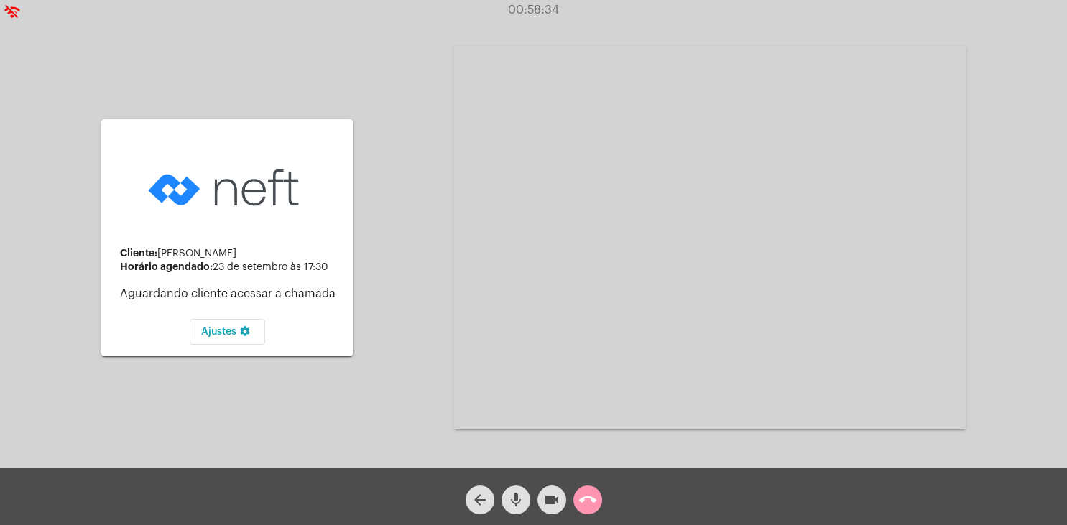
click at [329, 200] on mat-card-content "Cliente: [PERSON_NAME] Horário agendado: 23 de setembro às 17:30 Aguardando cli…" at bounding box center [227, 238] width 229 height 214
click at [482, 497] on mat-icon "arrow_back" at bounding box center [479, 500] width 17 height 17
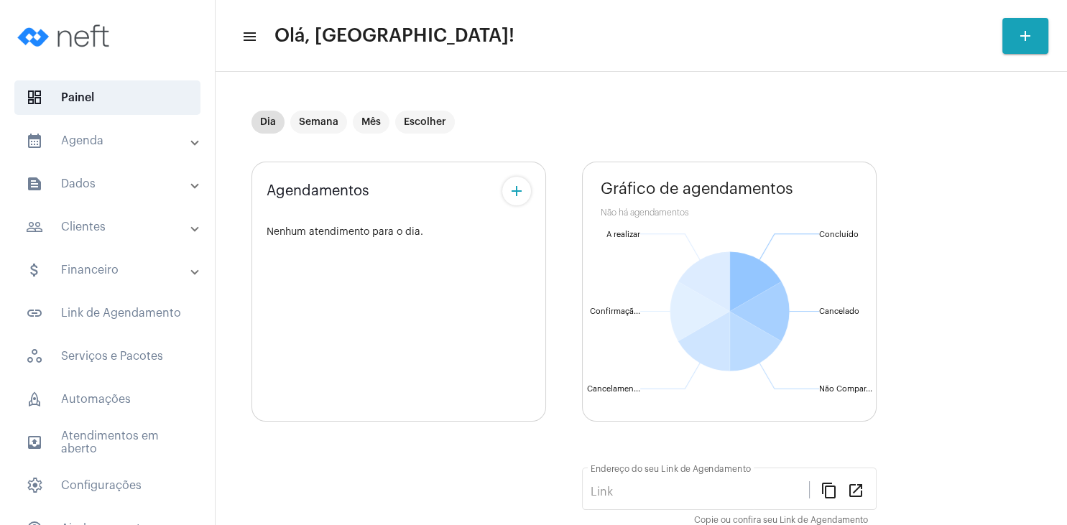
type input "[URL][DOMAIN_NAME][PERSON_NAME]"
click at [308, 116] on mat-chip "Semana" at bounding box center [318, 122] width 57 height 23
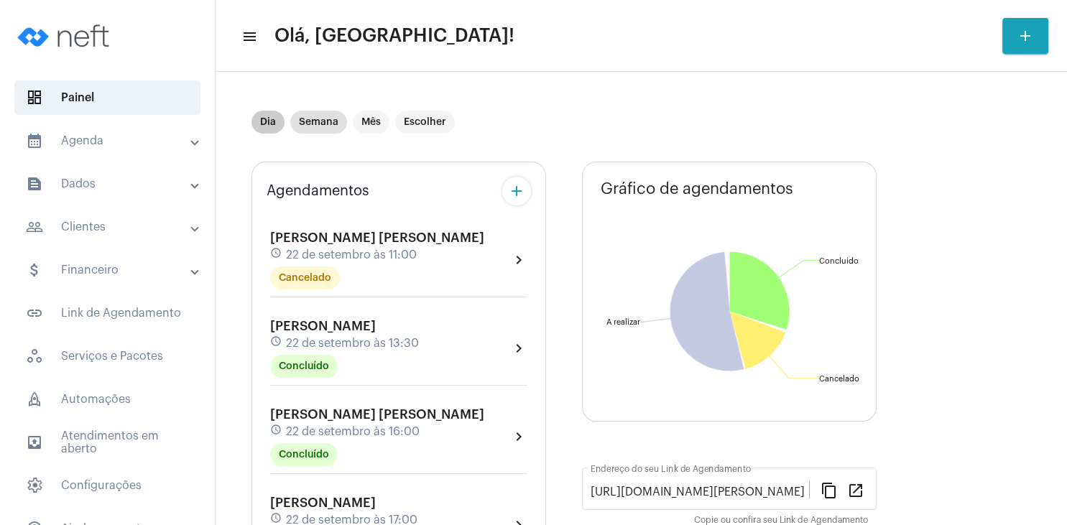
click at [270, 124] on mat-chip "Dia" at bounding box center [268, 122] width 33 height 23
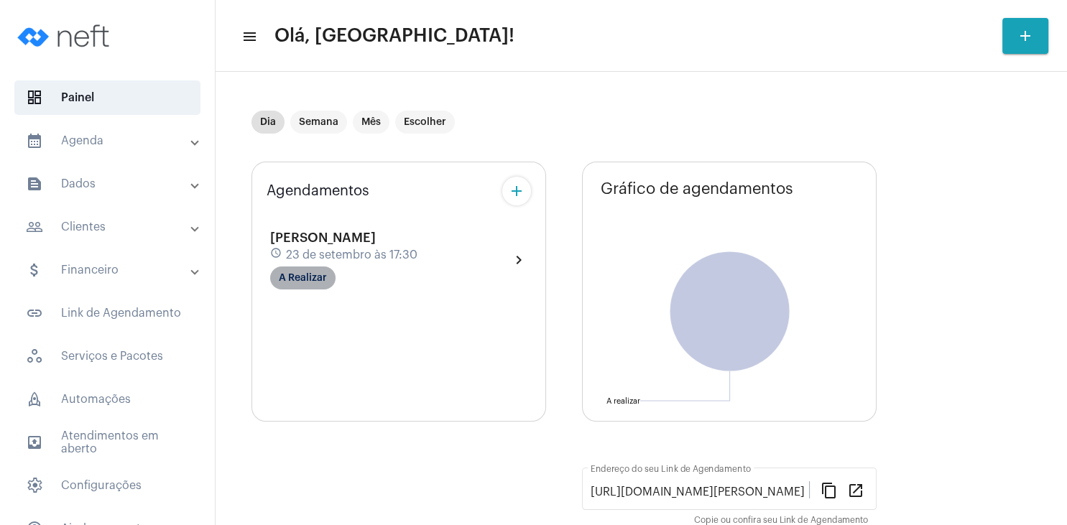
click at [324, 283] on mat-chip "A Realizar" at bounding box center [302, 278] width 65 height 23
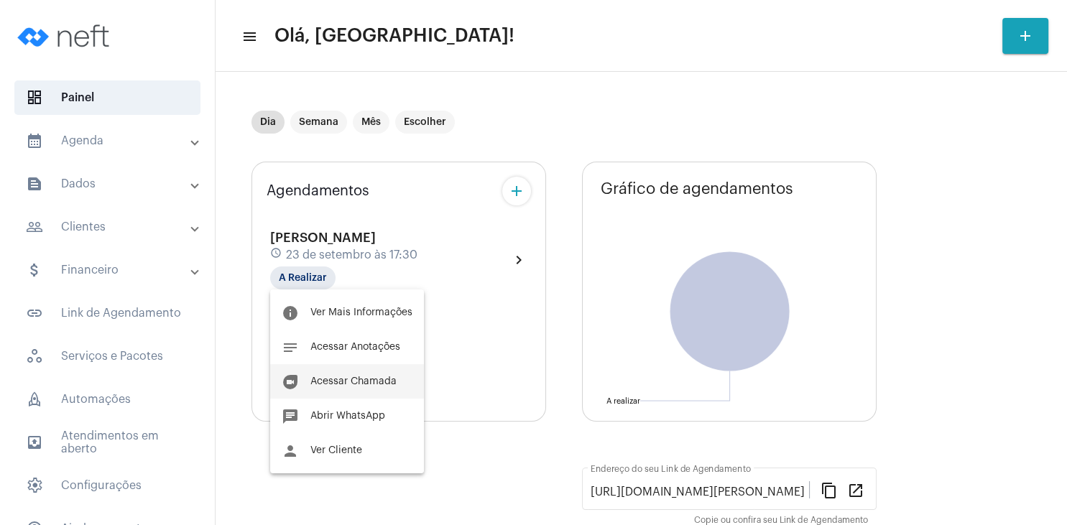
click at [367, 379] on span "Acessar Chamada" at bounding box center [353, 382] width 86 height 10
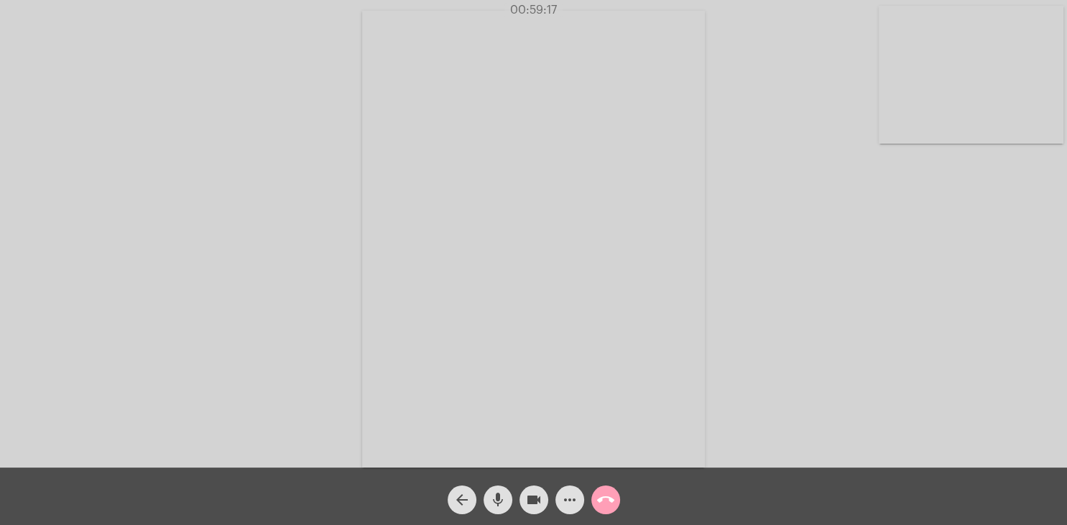
click at [614, 499] on button "call_end" at bounding box center [605, 500] width 29 height 29
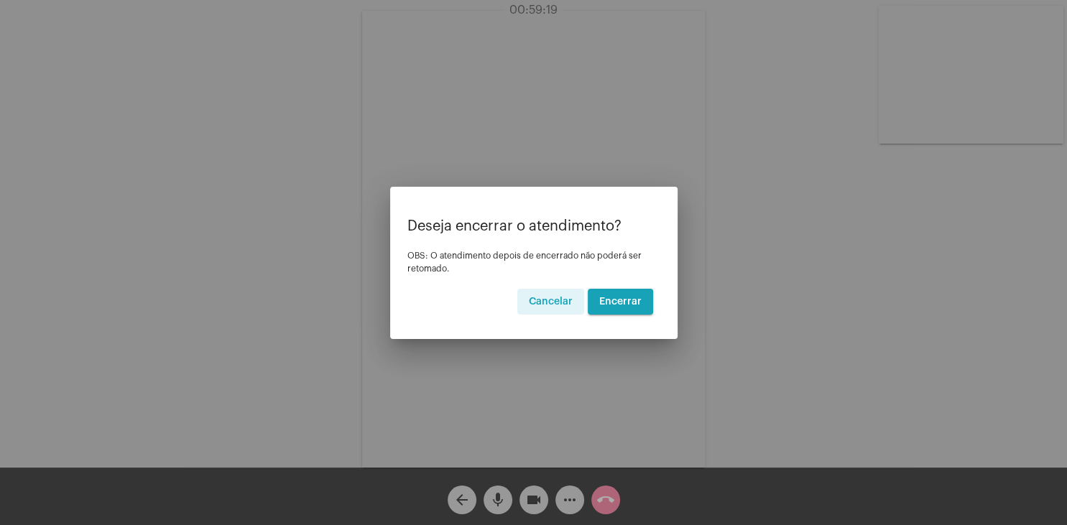
click at [622, 302] on span "Encerrar" at bounding box center [620, 302] width 42 height 10
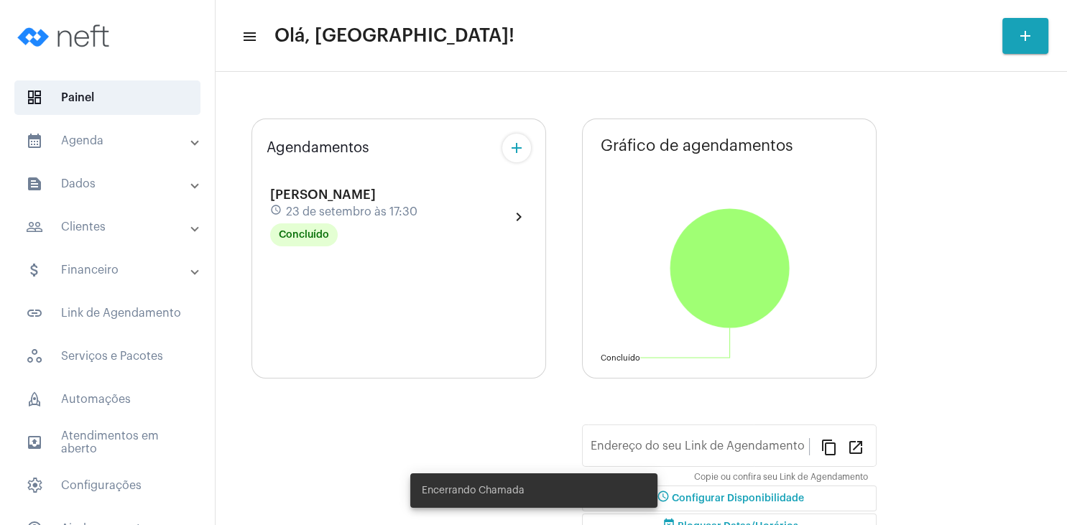
type input "[URL][DOMAIN_NAME][PERSON_NAME]"
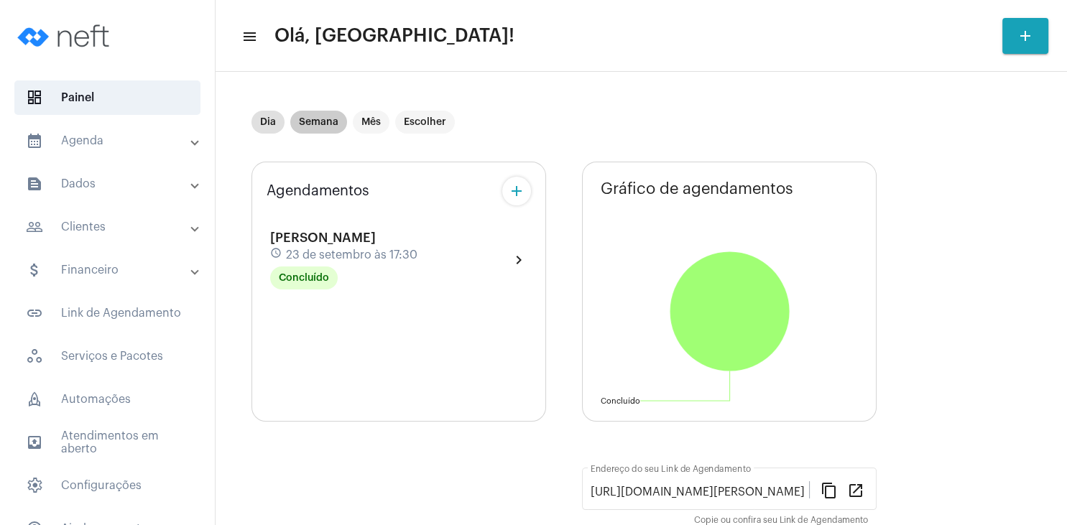
click at [330, 126] on mat-chip "Semana" at bounding box center [318, 122] width 57 height 23
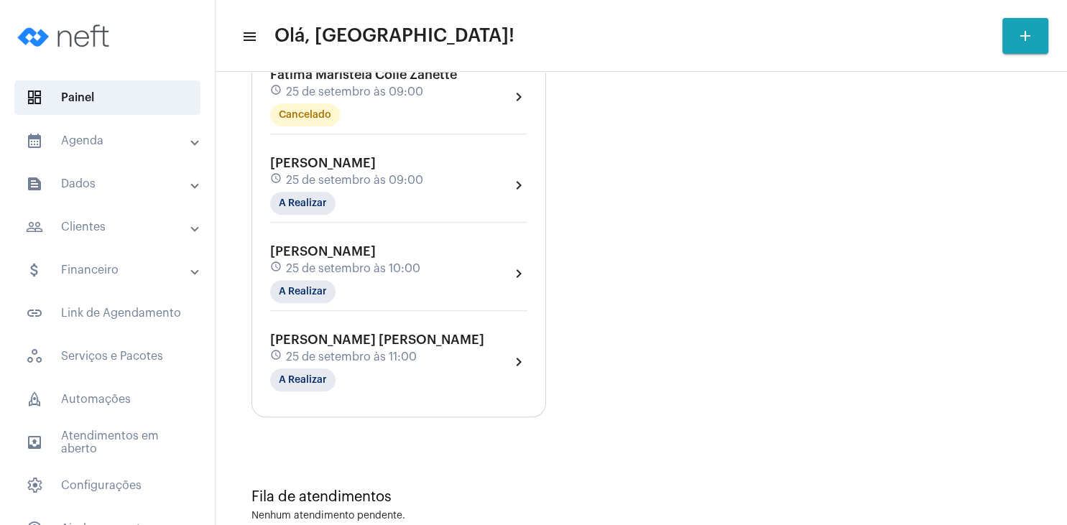
scroll to position [993, 0]
